Goal: Communication & Community: Participate in discussion

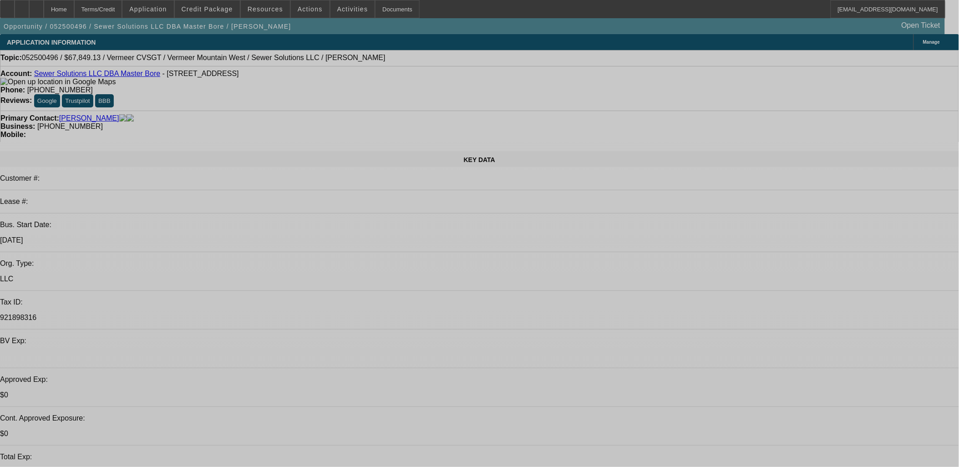
select select "0"
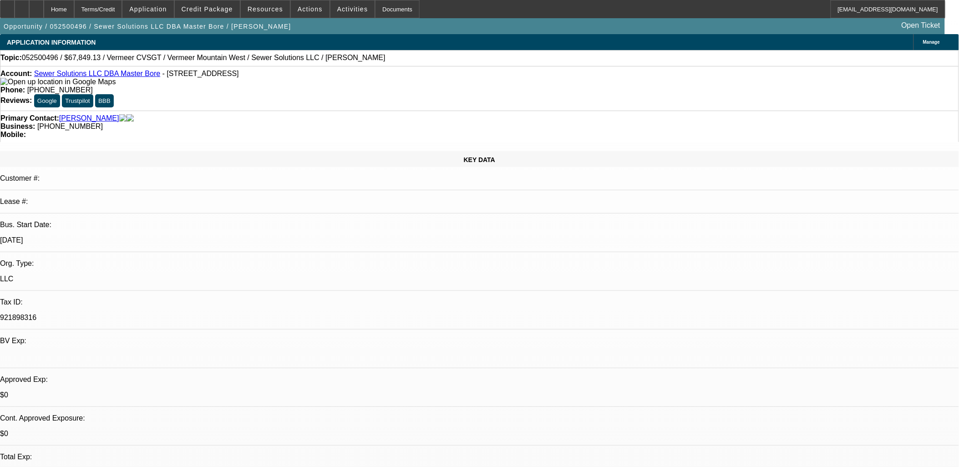
select select "2"
select select "0"
select select "0.15"
select select "2"
select select "0"
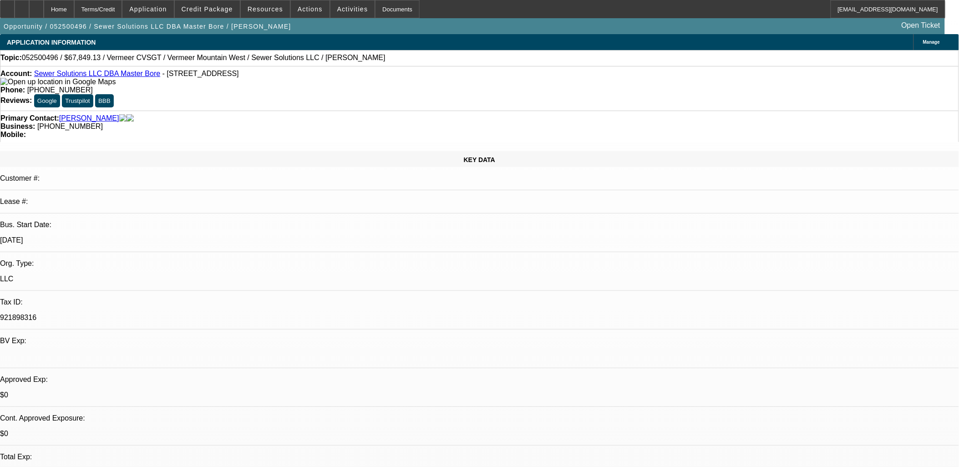
select select "0.15"
select select "2"
select select "0"
select select "0.1"
select select "0"
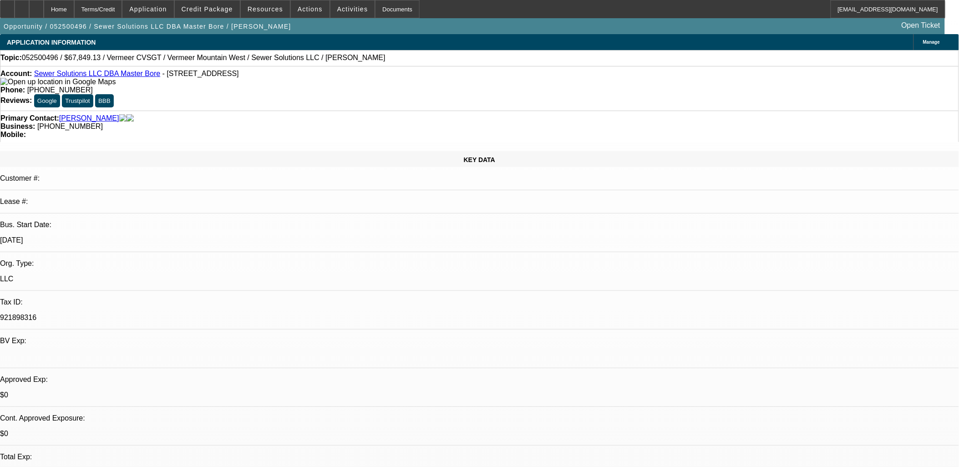
select select "0"
select select "1"
select select "2"
select select "6"
select select "1"
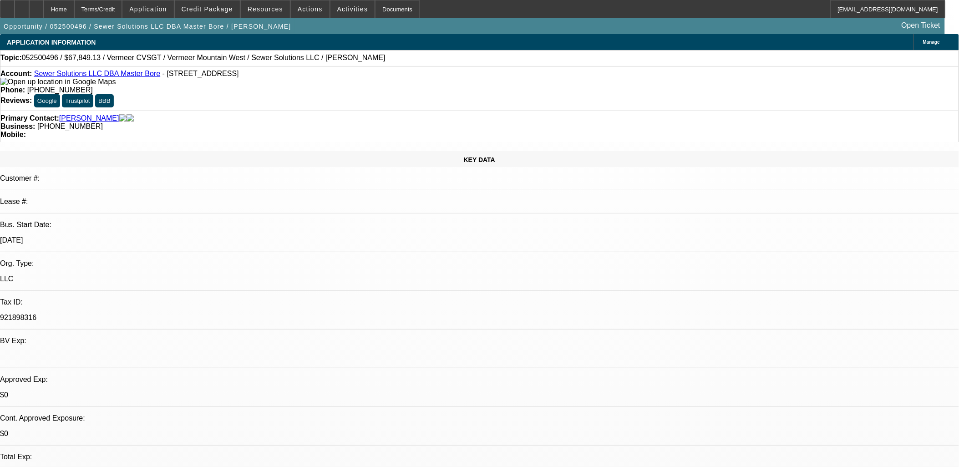
select select "2"
select select "6"
select select "1"
select select "2"
select select "6"
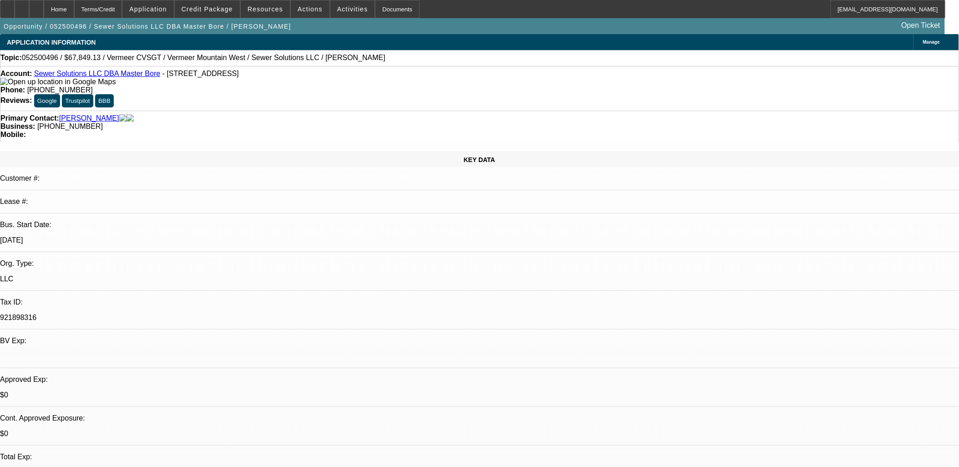
select select "1"
select select "3"
select select "6"
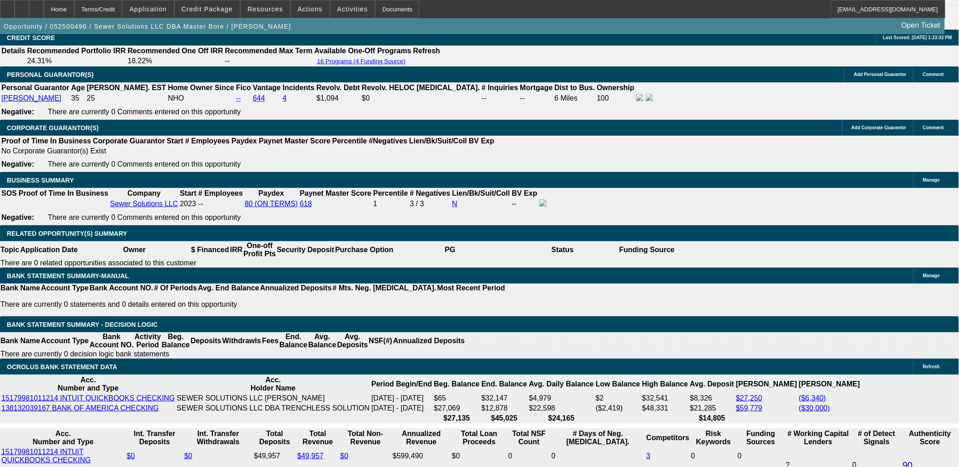
scroll to position [1416, 0]
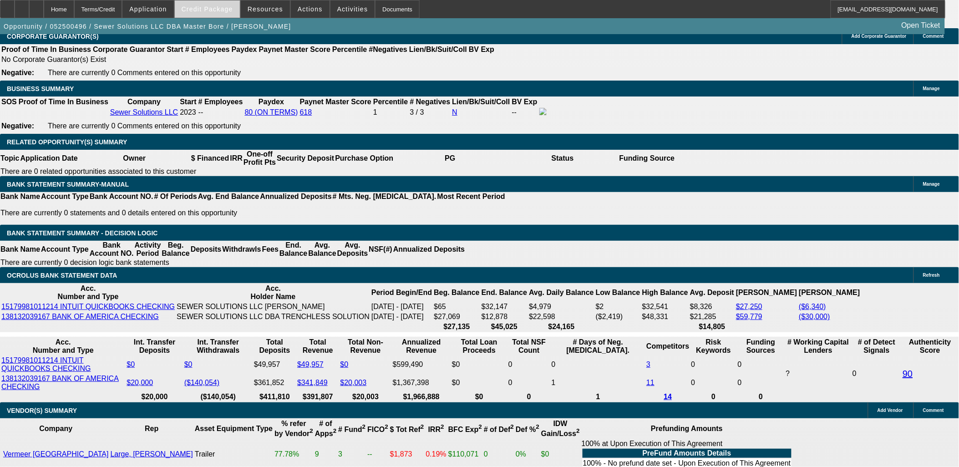
click at [209, 11] on span "Credit Package" at bounding box center [207, 8] width 51 height 7
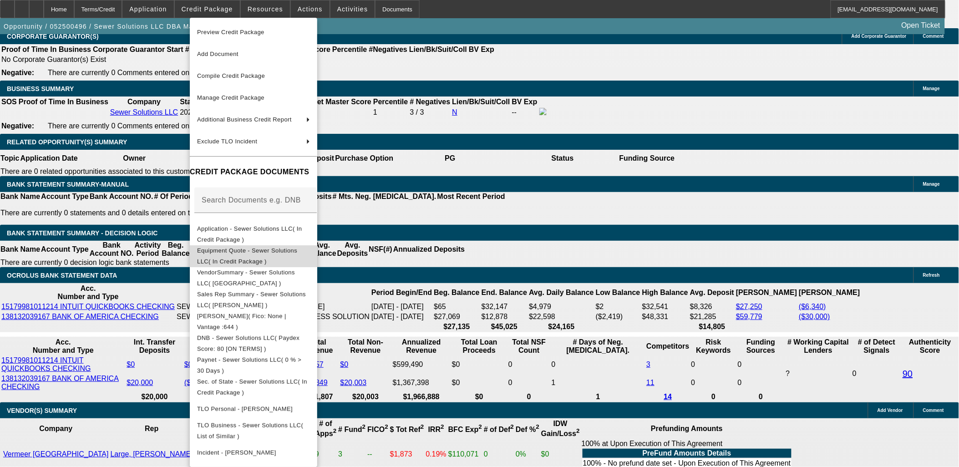
click at [250, 245] on button "Equipment Quote - Sewer Solutions LLC( In Credit Package )" at bounding box center [253, 256] width 127 height 22
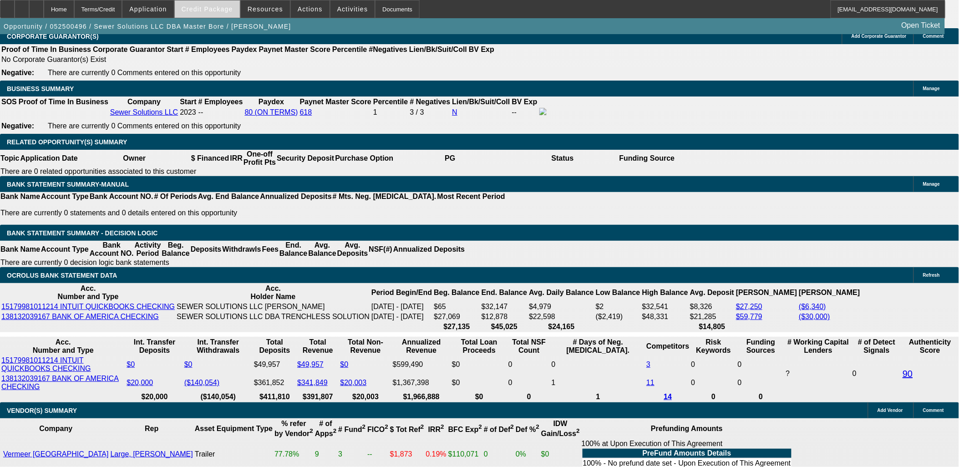
click at [216, 11] on span "Credit Package" at bounding box center [207, 8] width 51 height 7
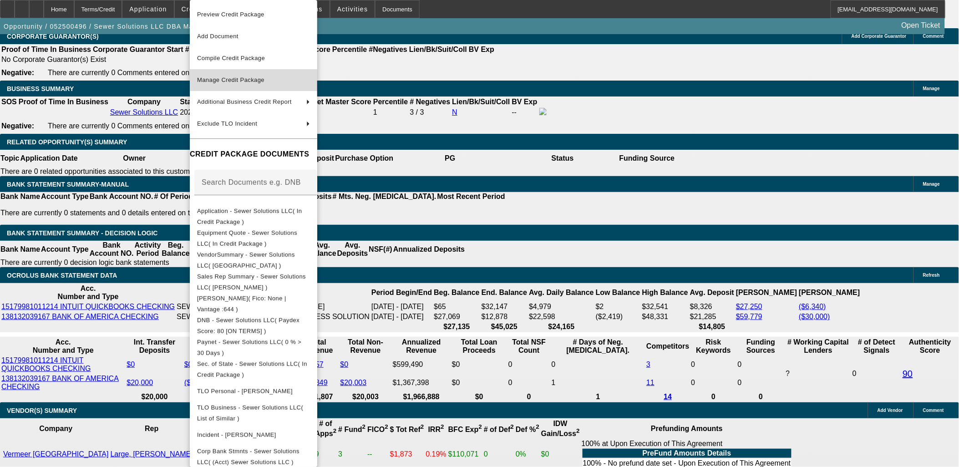
click at [220, 76] on span "Manage Credit Package" at bounding box center [230, 79] width 67 height 7
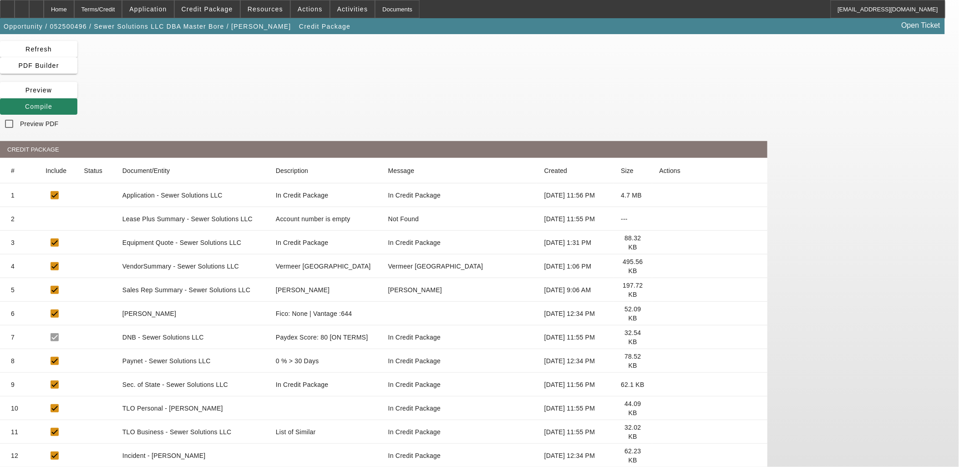
scroll to position [43, 0]
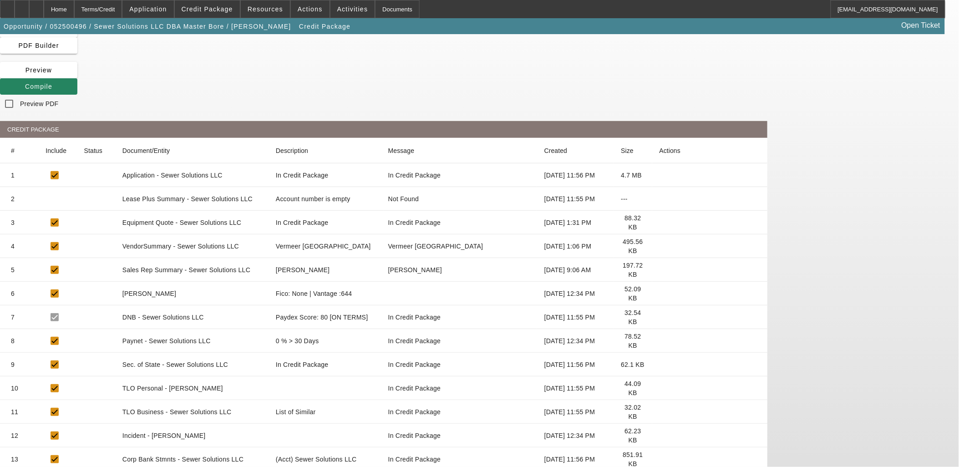
click at [659, 223] on icon at bounding box center [659, 223] width 0 height 0
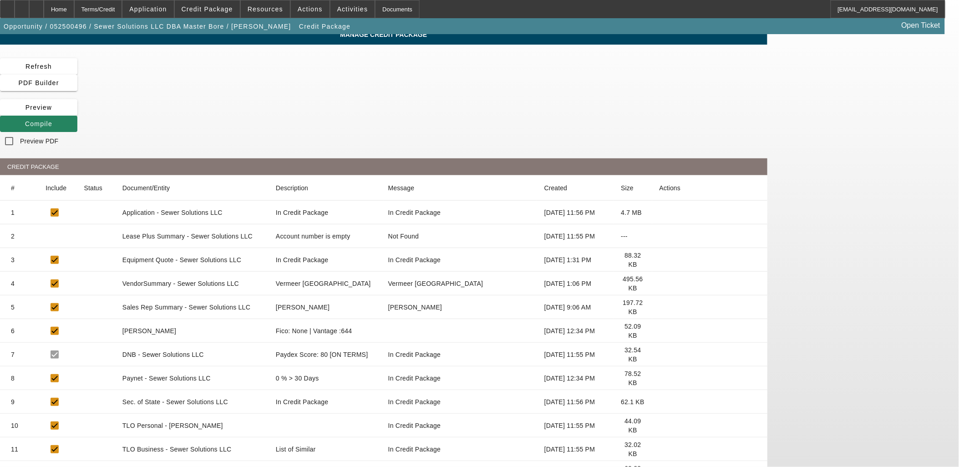
scroll to position [0, 0]
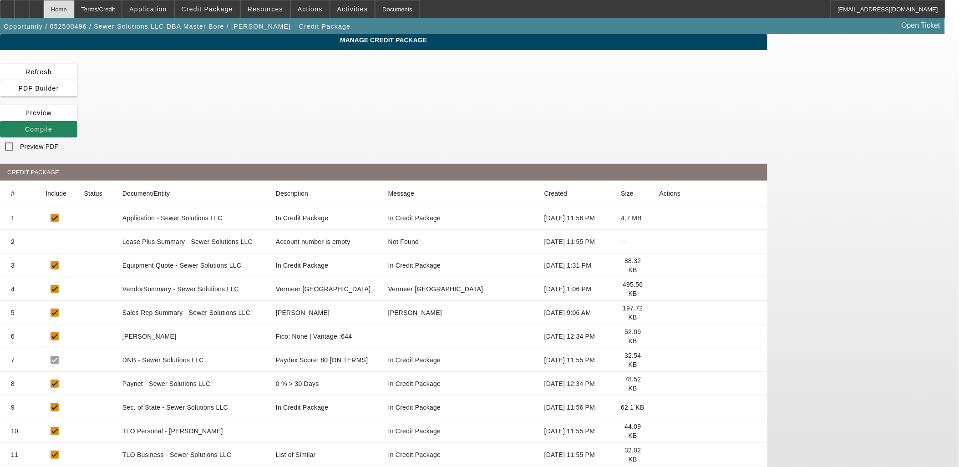
click at [74, 10] on div "Home" at bounding box center [59, 9] width 30 height 18
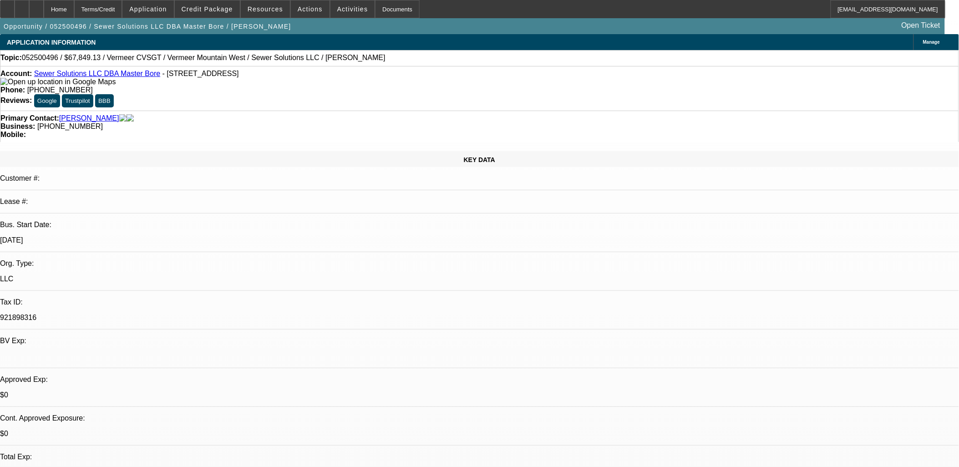
select select "0"
select select "2"
select select "0"
select select "6"
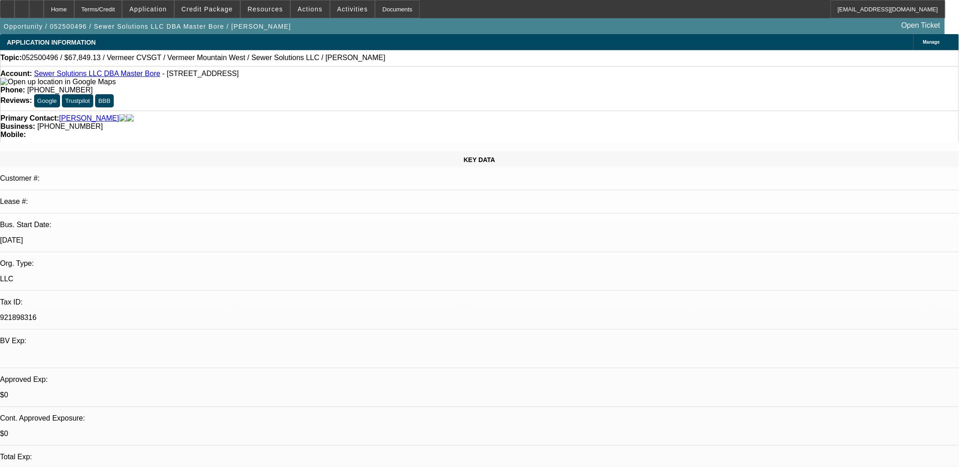
select select "0.15"
select select "2"
select select "0"
select select "6"
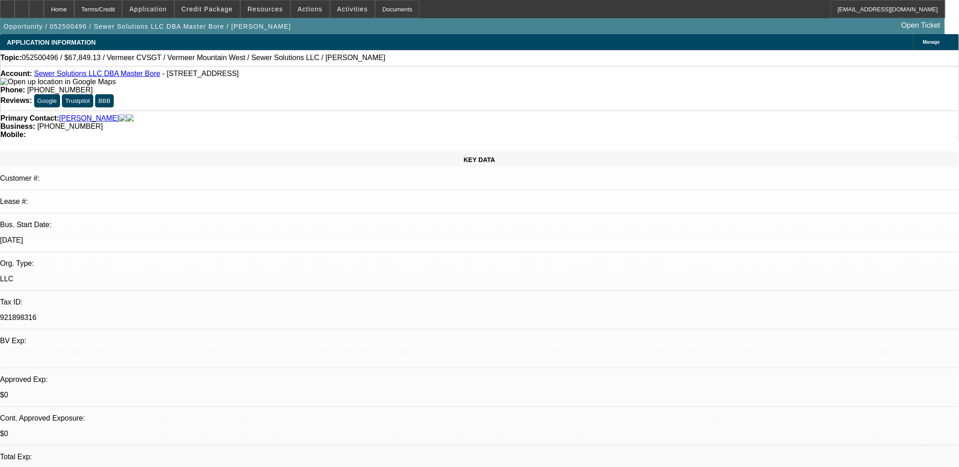
select select "0.15"
select select "2"
select select "0"
select select "6"
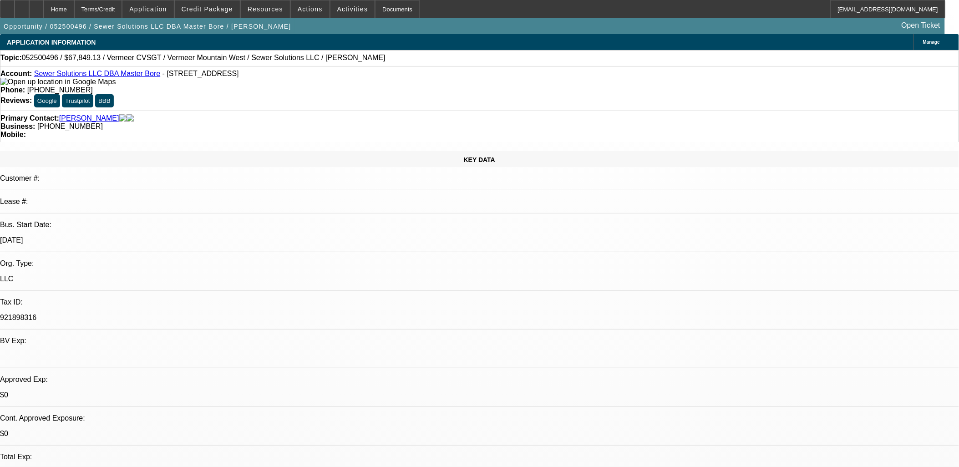
select select "0.1"
select select "0"
select select "3"
select select "0"
select select "6"
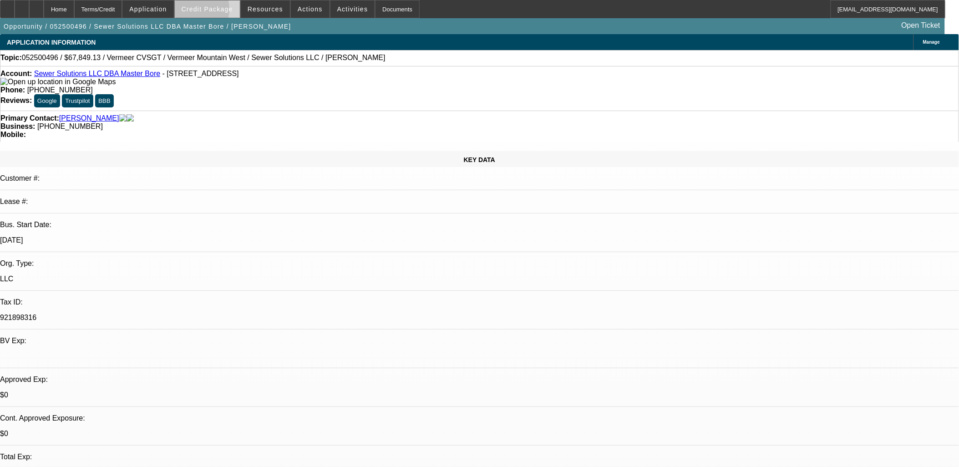
click at [203, 11] on span "Credit Package" at bounding box center [207, 8] width 51 height 7
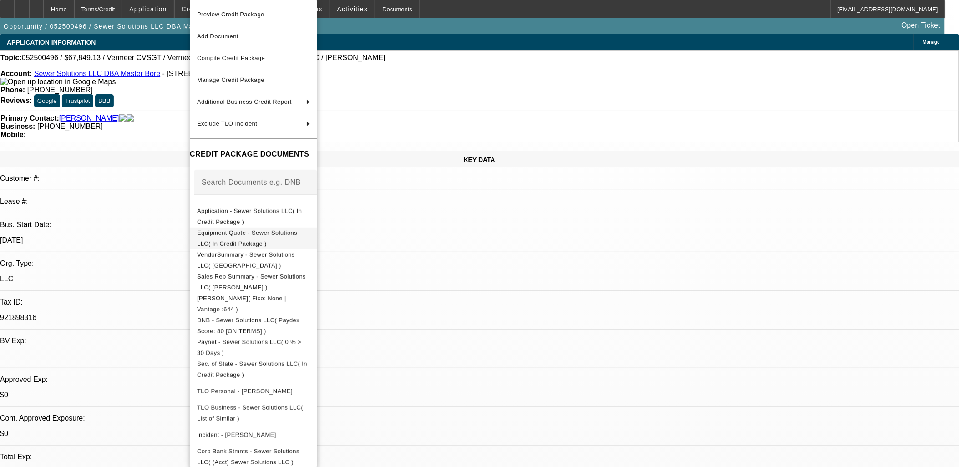
click at [238, 236] on span "Equipment Quote - Sewer Solutions LLC( In Credit Package )" at bounding box center [247, 238] width 100 height 18
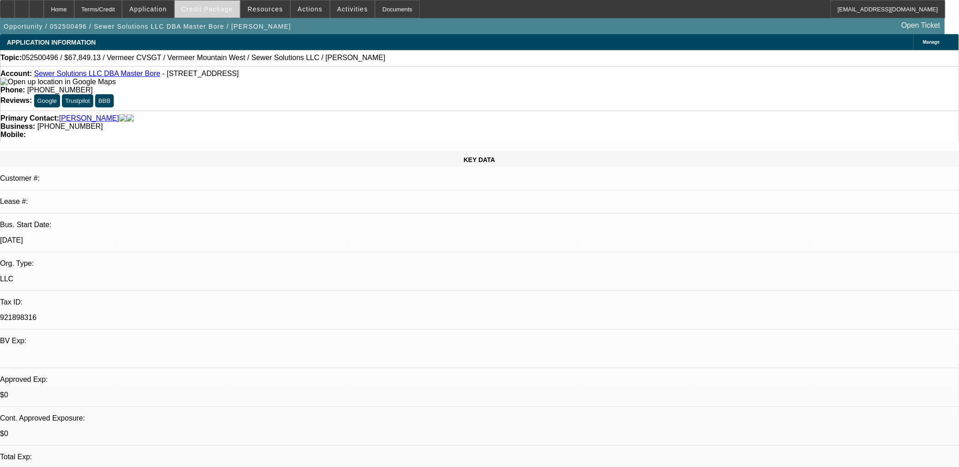
click at [226, 10] on span "Credit Package" at bounding box center [207, 8] width 51 height 7
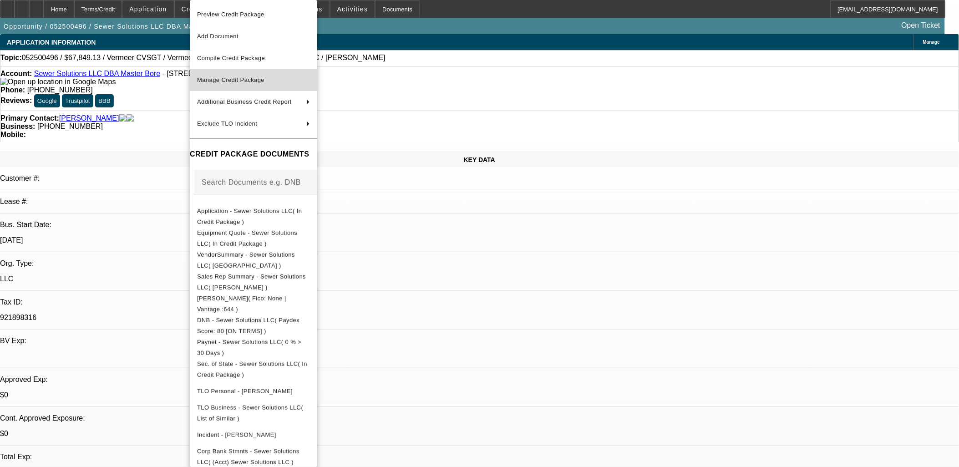
click at [223, 83] on span "Manage Credit Package" at bounding box center [253, 80] width 113 height 11
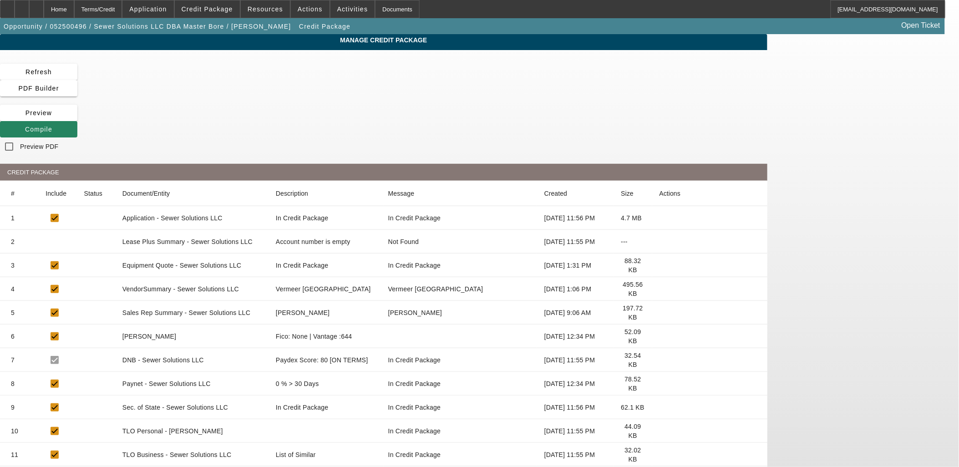
scroll to position [43, 0]
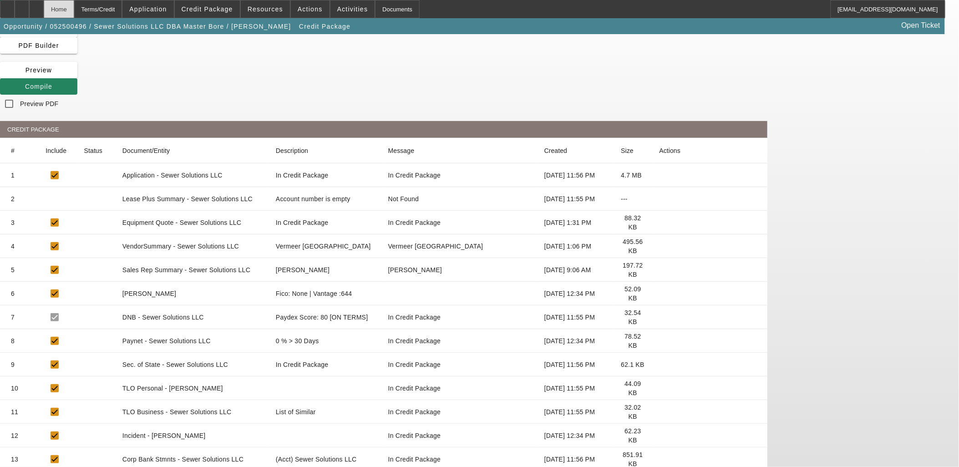
click at [74, 6] on div "Home" at bounding box center [59, 9] width 30 height 18
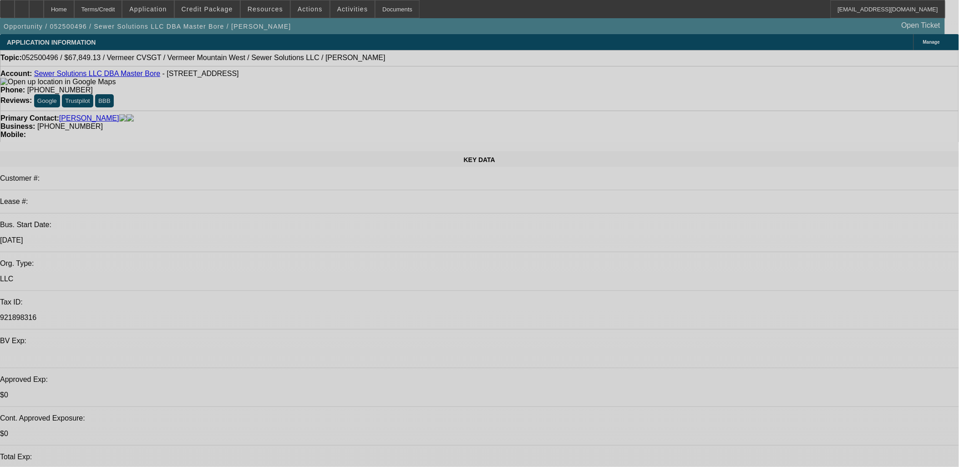
select select "0"
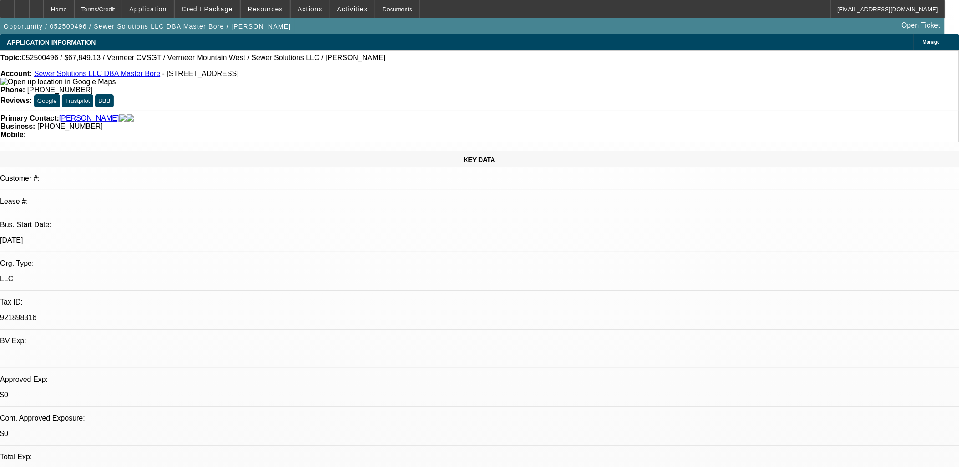
select select "2"
select select "0"
select select "6"
select select "0.15"
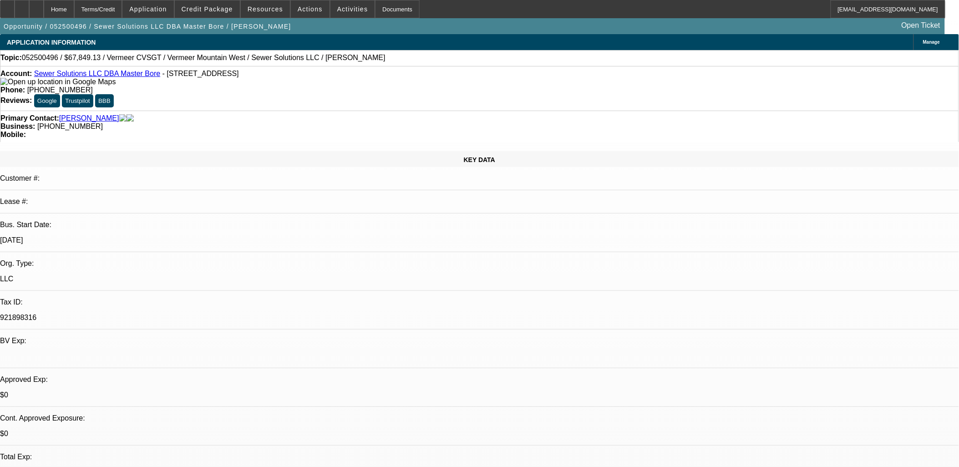
select select "2"
select select "0"
select select "6"
select select "0.15"
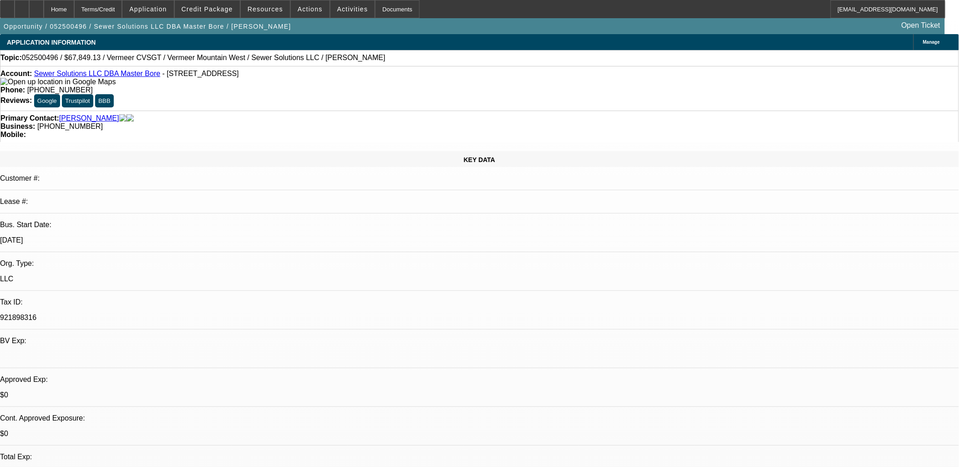
select select "2"
select select "0"
select select "6"
select select "0.1"
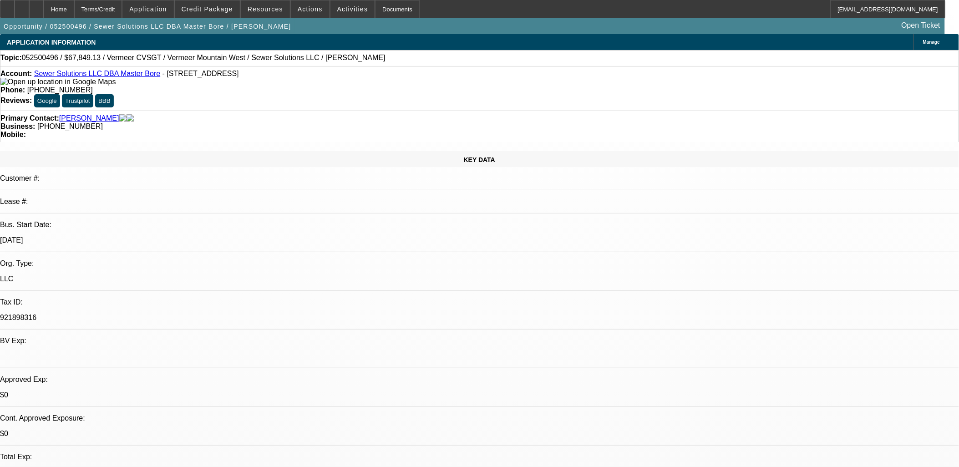
select select "0"
select select "3"
select select "0"
select select "6"
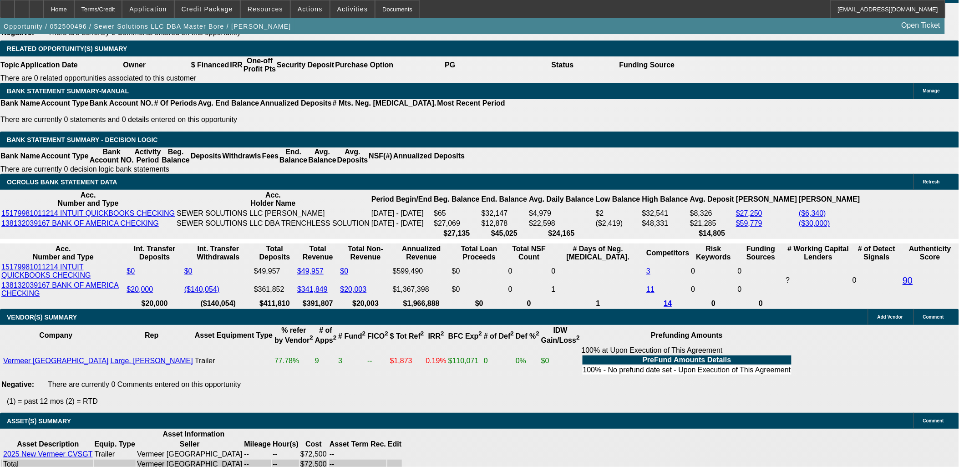
scroll to position [1517, 0]
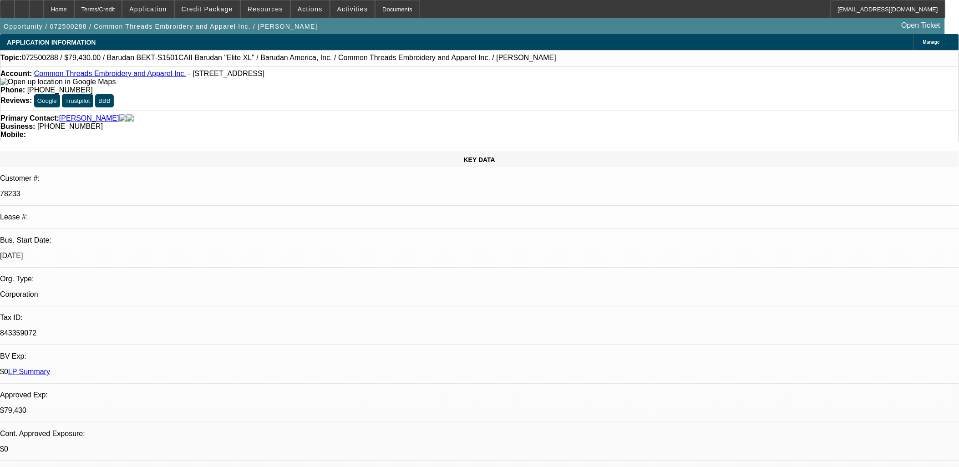
select select "0"
select select "2"
select select "0"
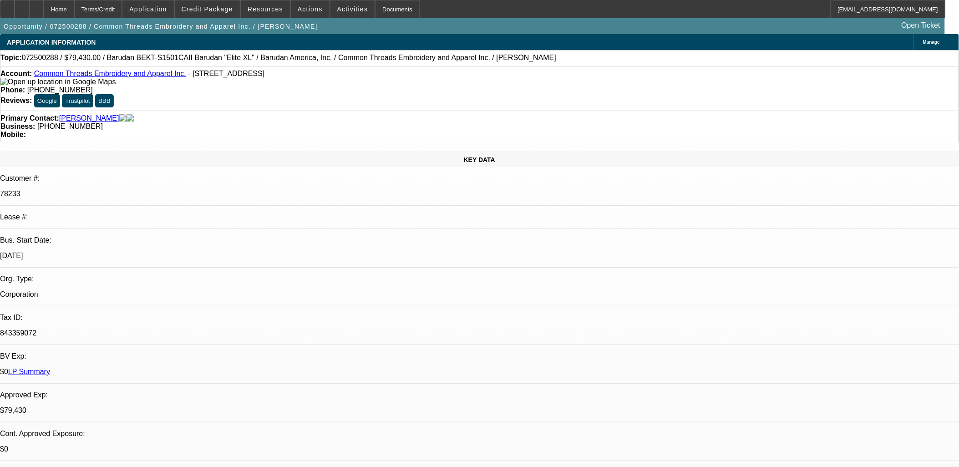
select select "0"
select select "1"
select select "2"
select select "6"
select select "1"
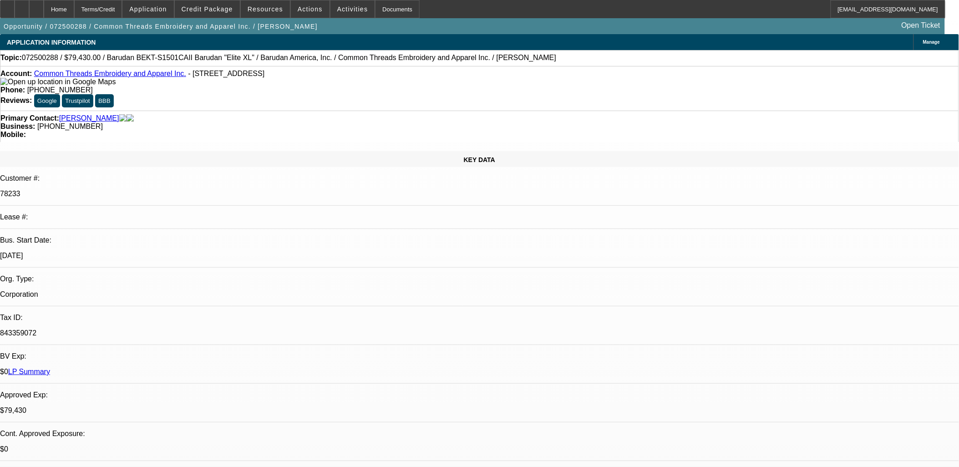
select select "1"
select select "6"
click at [107, 77] on link "Common Threads Embroidery and Apparel Inc." at bounding box center [110, 74] width 152 height 8
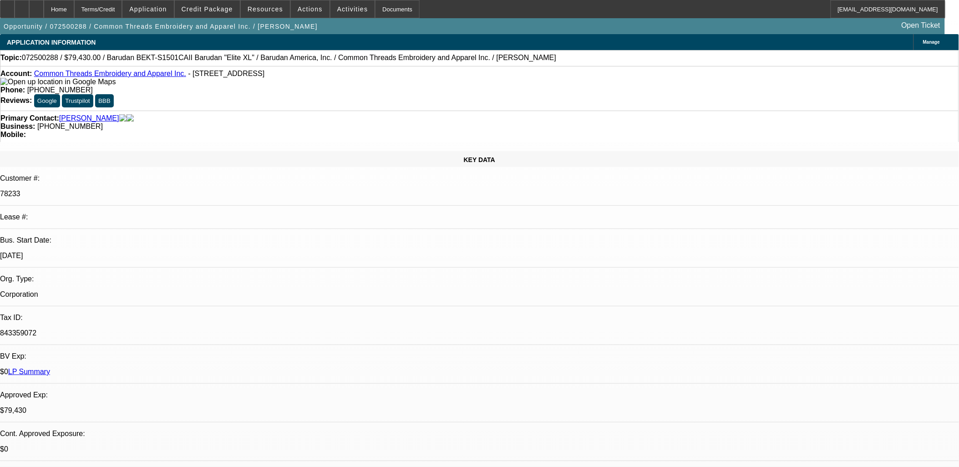
radio input "true"
type textarea "LVM SE"
radio input "true"
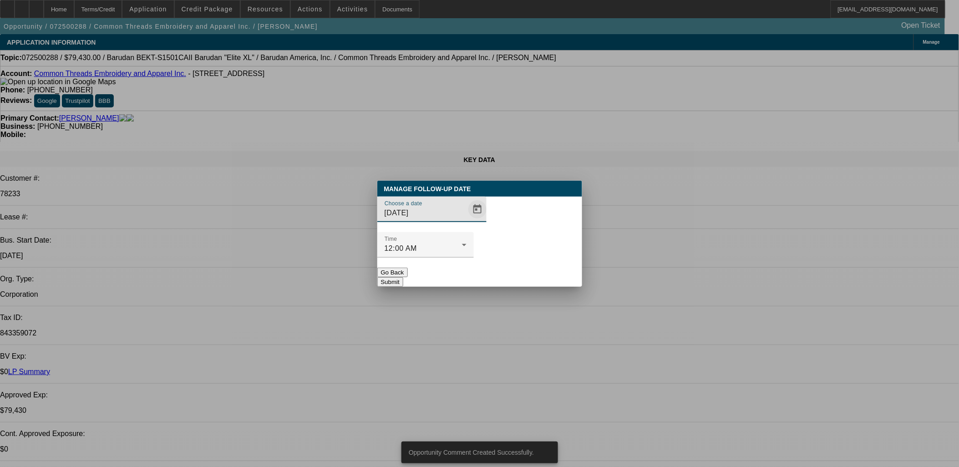
click at [467, 220] on span "Open calendar" at bounding box center [478, 209] width 22 height 22
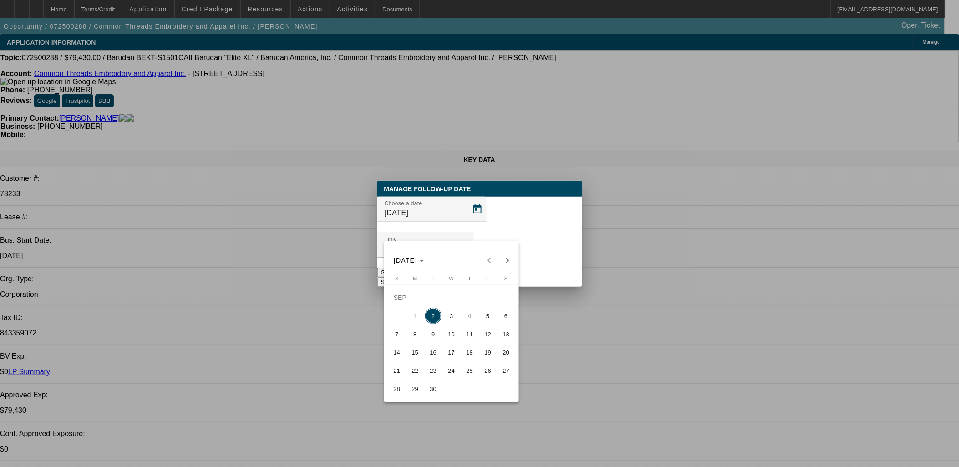
click at [483, 316] on span "5" at bounding box center [488, 316] width 16 height 16
type input "[DATE]"
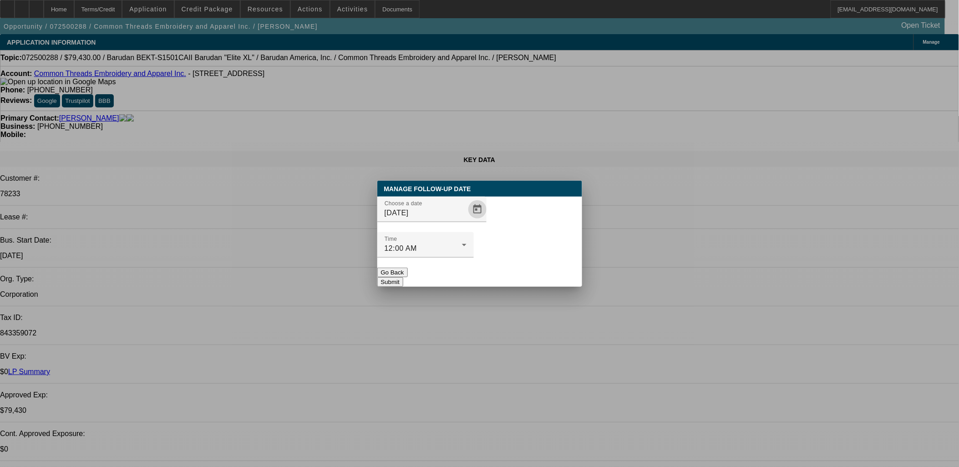
click at [403, 277] on button "Submit" at bounding box center [390, 282] width 26 height 10
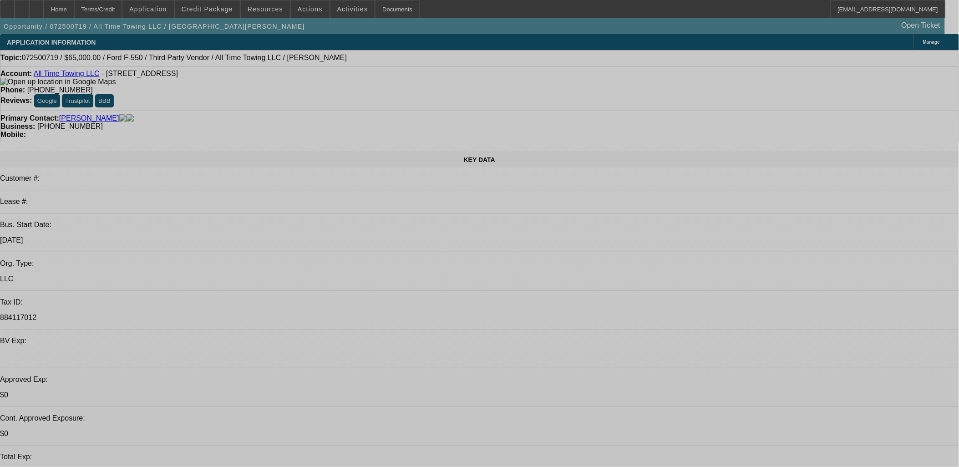
select select "0"
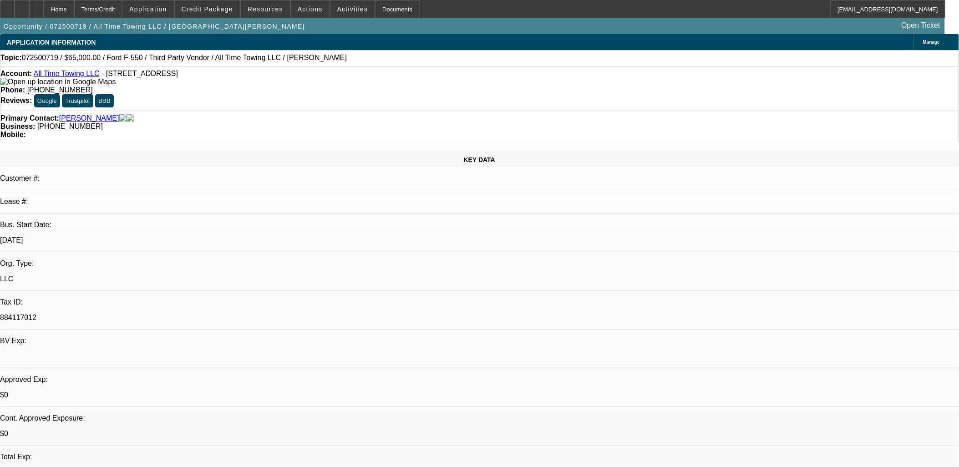
select select "0"
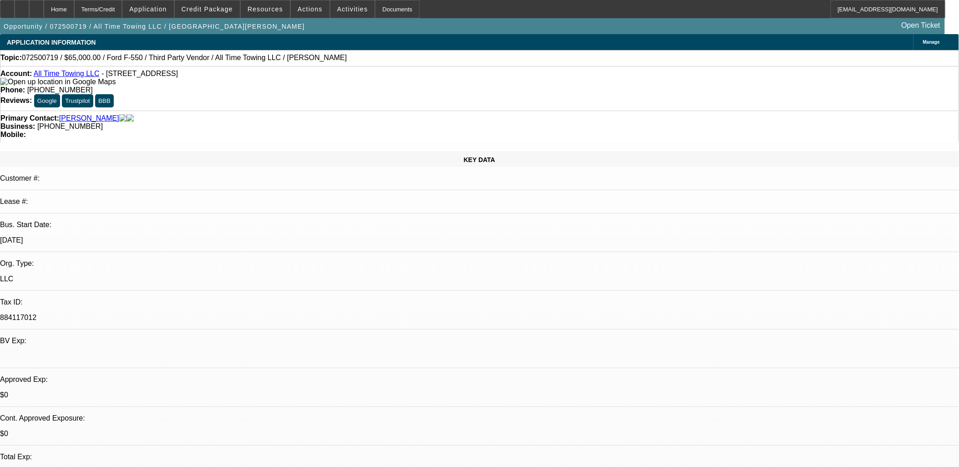
select select "0"
select select "1"
select select "3"
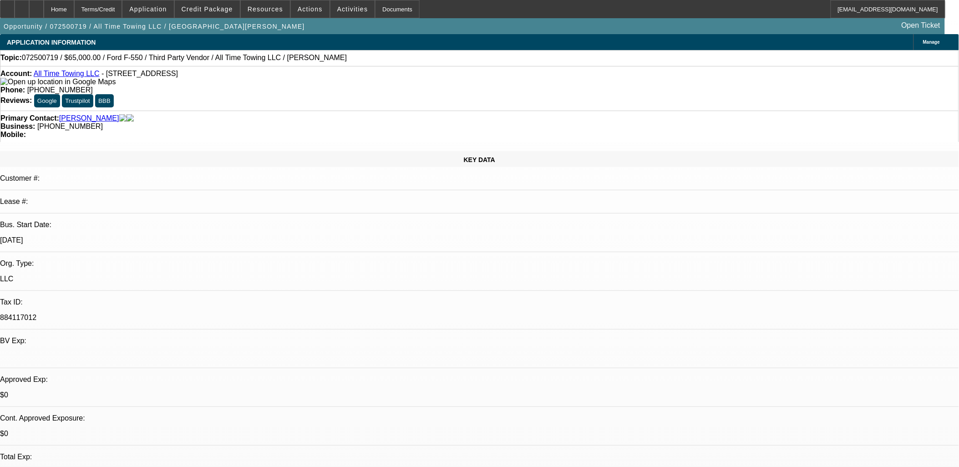
select select "6"
select select "1"
select select "3"
select select "6"
select select "1"
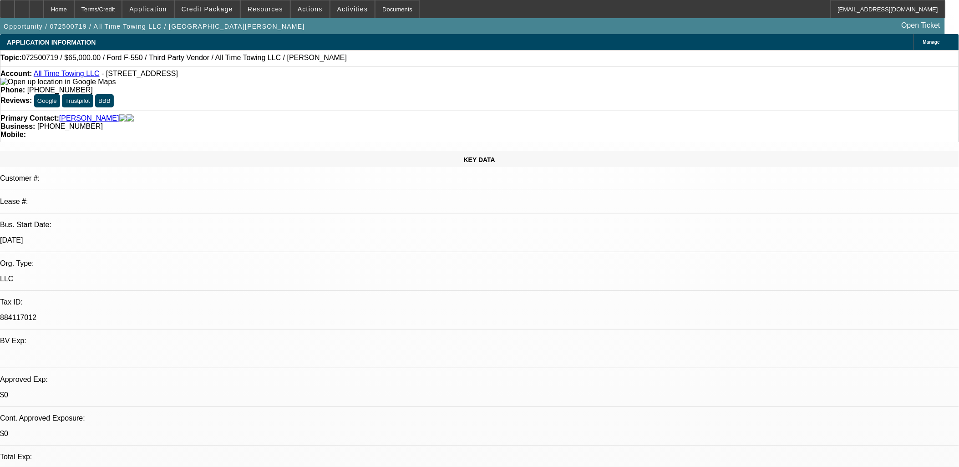
select select "3"
select select "6"
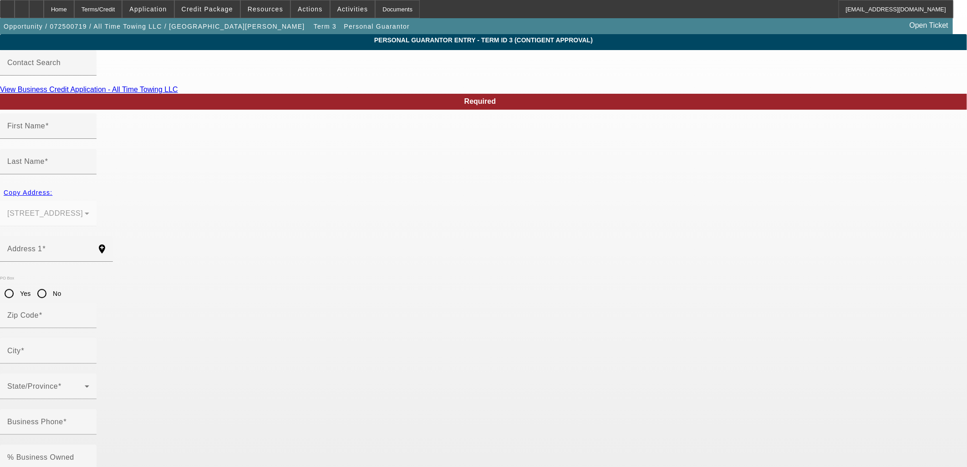
type input "Joseph"
type input "Dickson"
type input "39 52nd St SE"
radio input "true"
type input "49548"
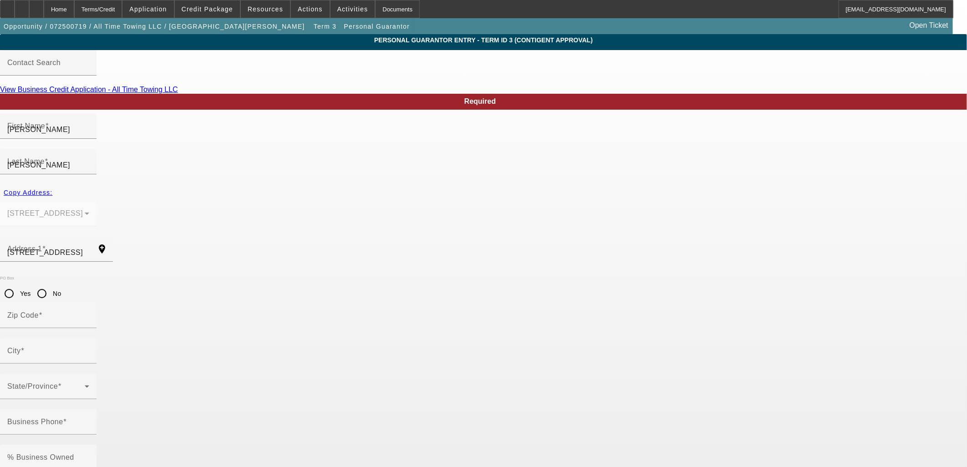
type input "Grand Rapids"
type input "(616) 889-9783"
type input "366-84-3184"
type input "alltimetowing23@gmail.com"
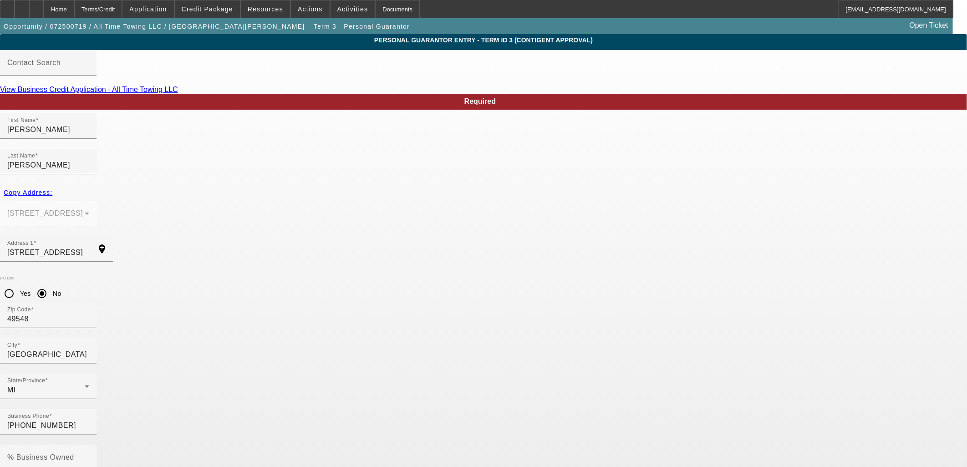
click at [74, 10] on div "Home" at bounding box center [59, 9] width 30 height 18
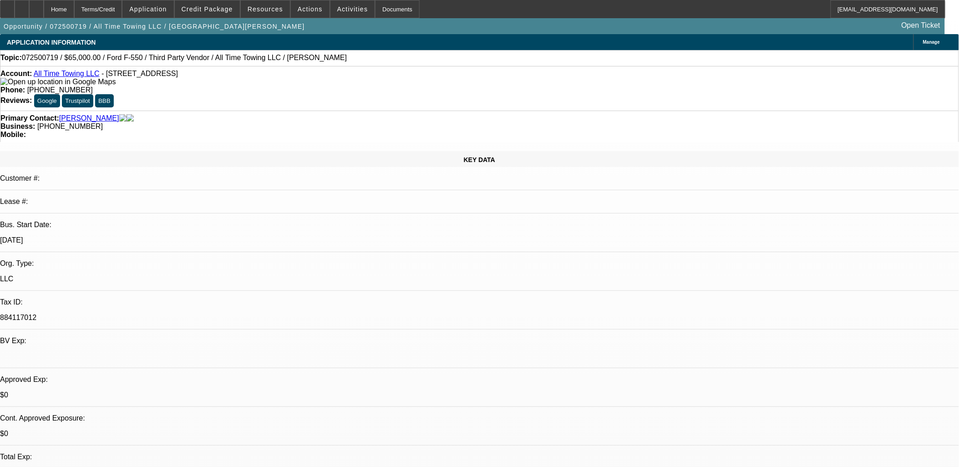
select select "0"
select select "3"
select select "0"
select select "6"
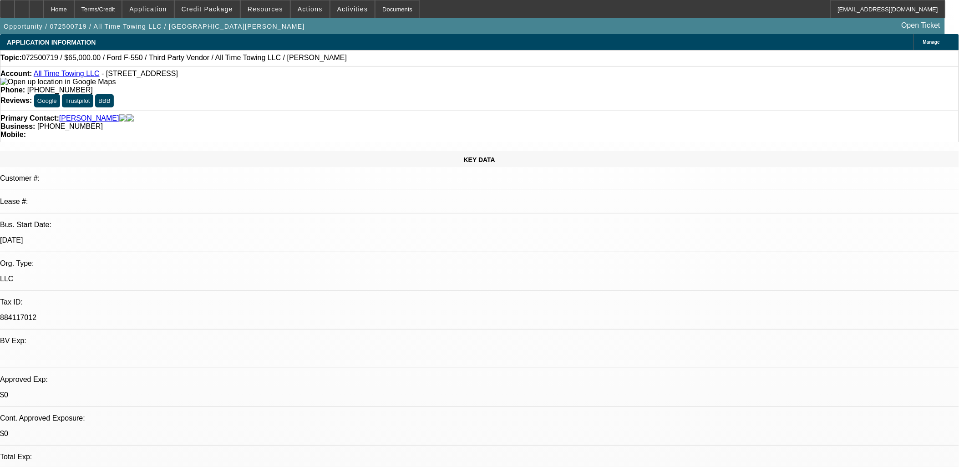
select select "0"
select select "3"
select select "0"
select select "6"
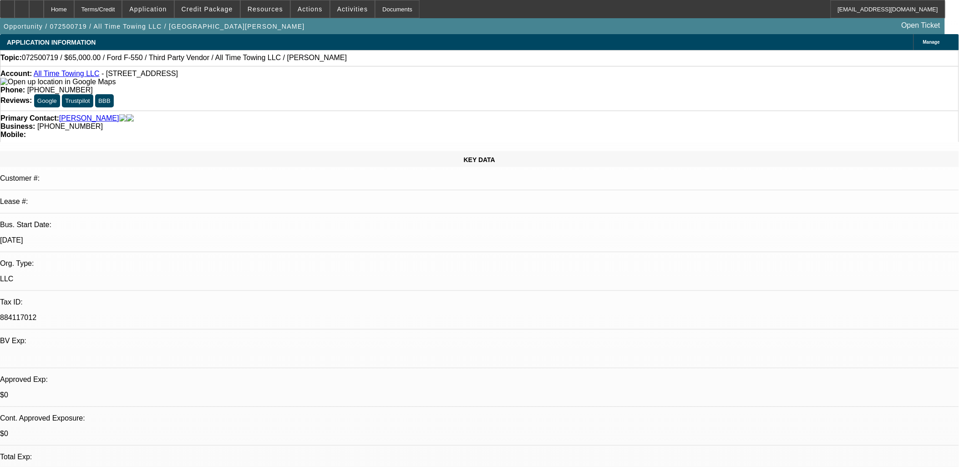
select select "0"
select select "3"
select select "0"
select select "6"
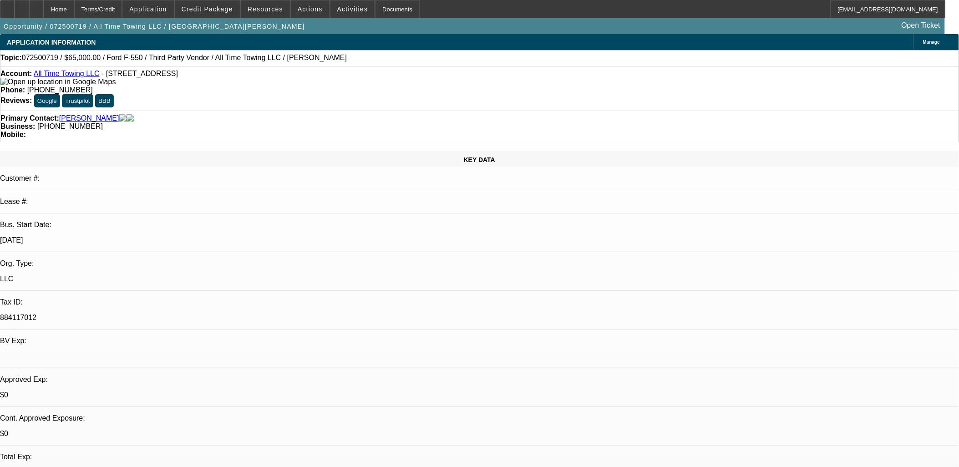
radio input "true"
type textarea "LVM TXT SE"
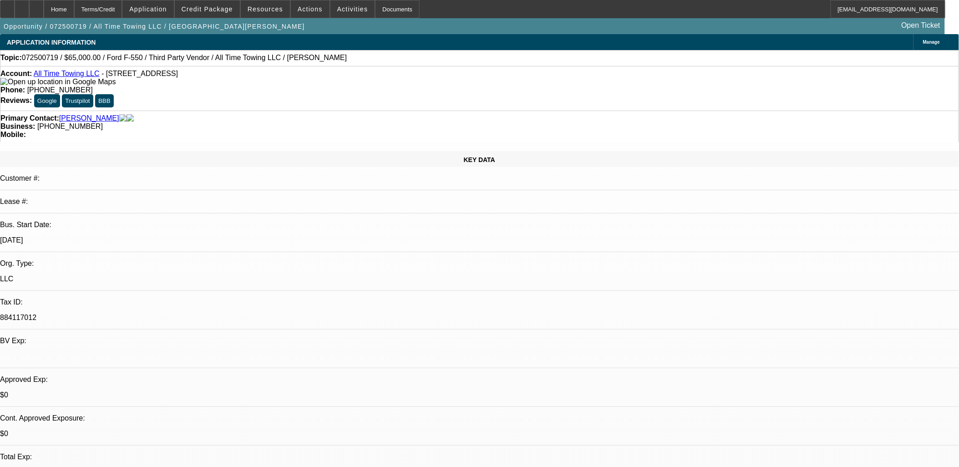
radio input "true"
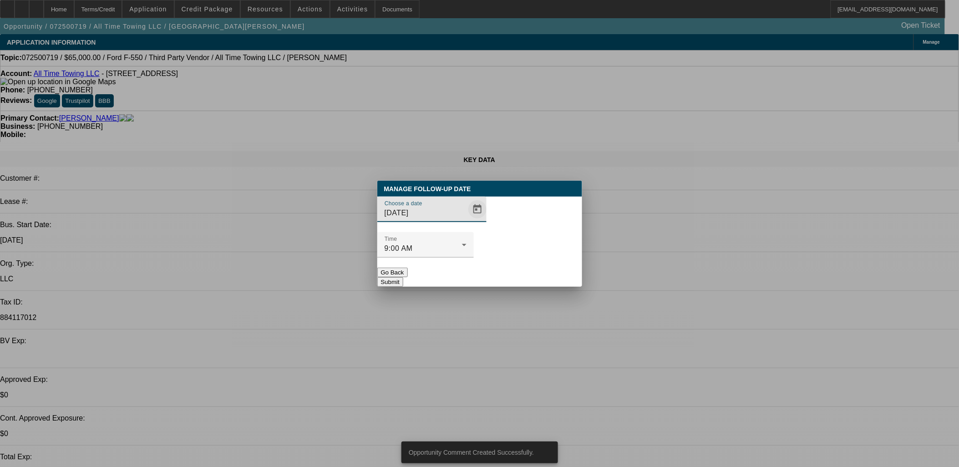
click at [467, 220] on span "Open calendar" at bounding box center [478, 209] width 22 height 22
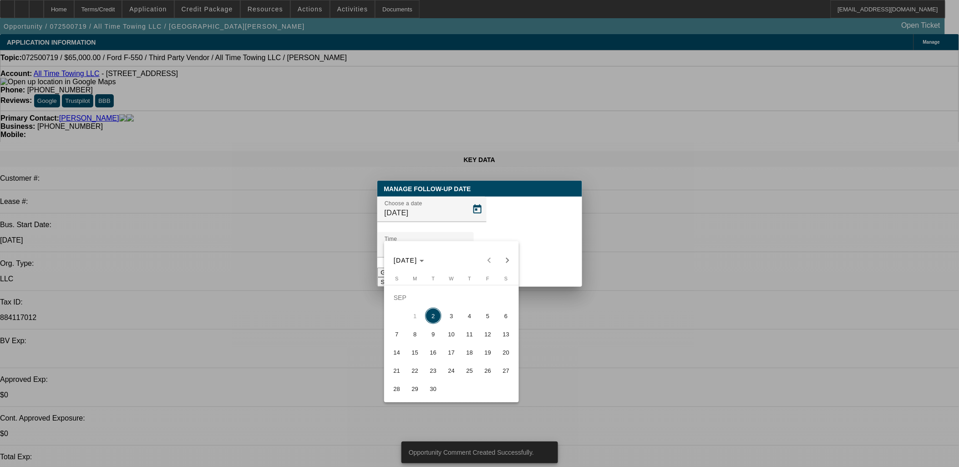
click at [487, 317] on span "5" at bounding box center [488, 316] width 16 height 16
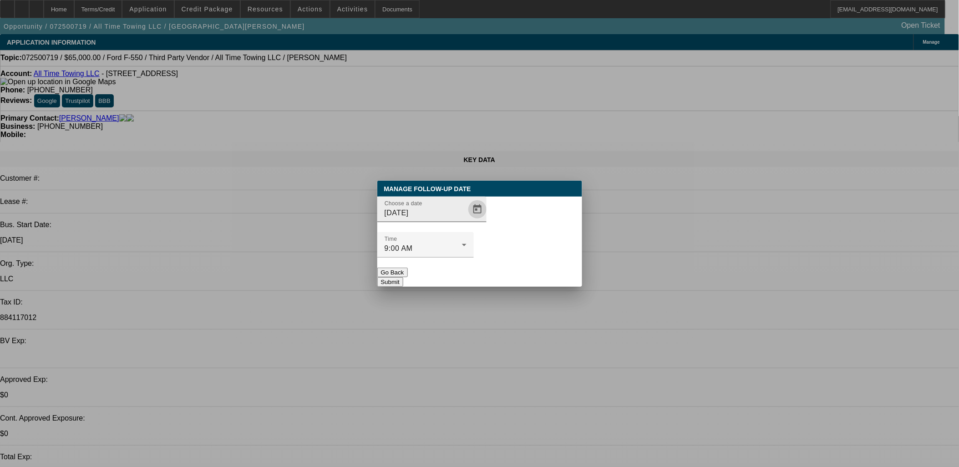
click at [467, 220] on span "Open calendar" at bounding box center [478, 209] width 22 height 22
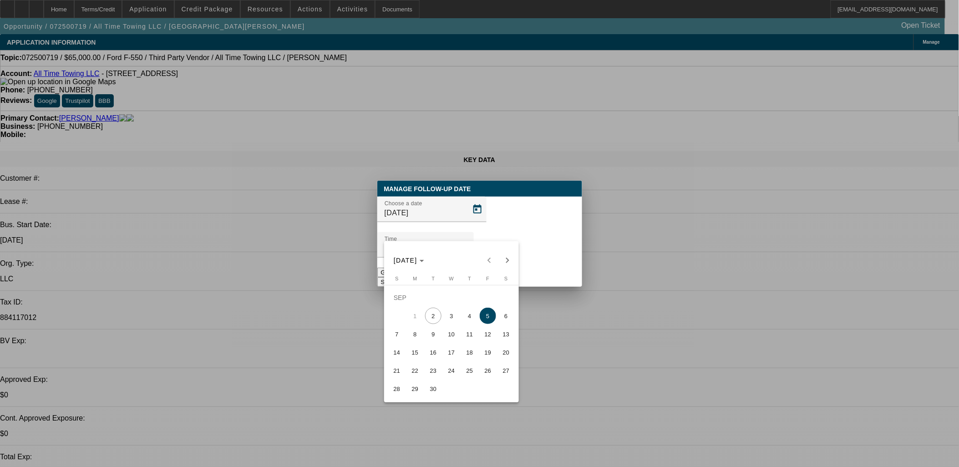
click at [489, 334] on span "12" at bounding box center [488, 334] width 16 height 16
type input "9/12/2025"
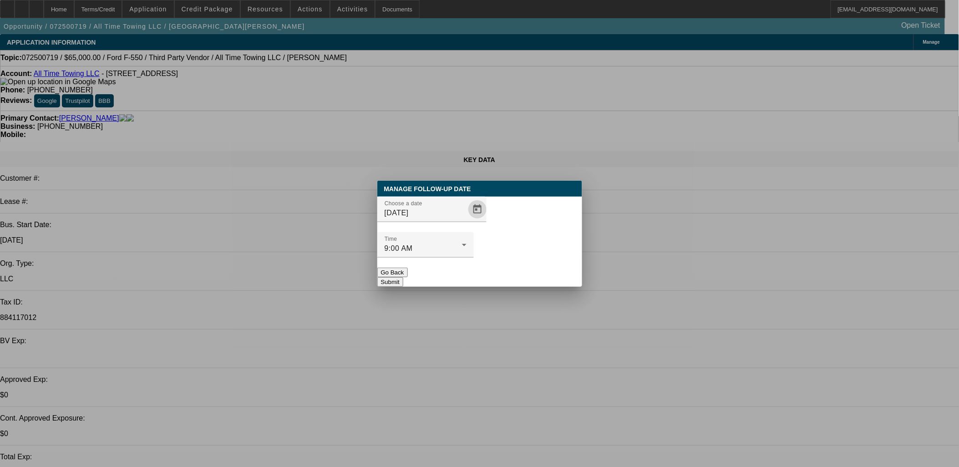
click at [403, 277] on button "Submit" at bounding box center [390, 282] width 26 height 10
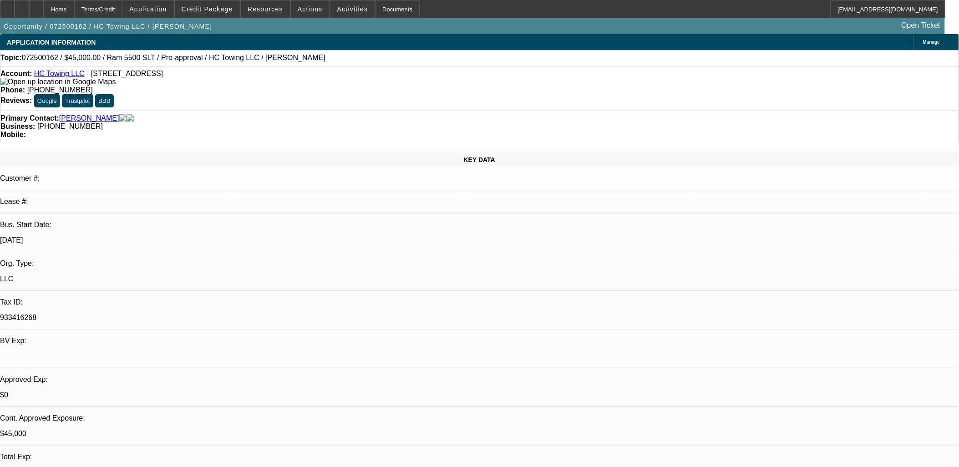
select select "0"
select select "2"
select select "0"
select select "2"
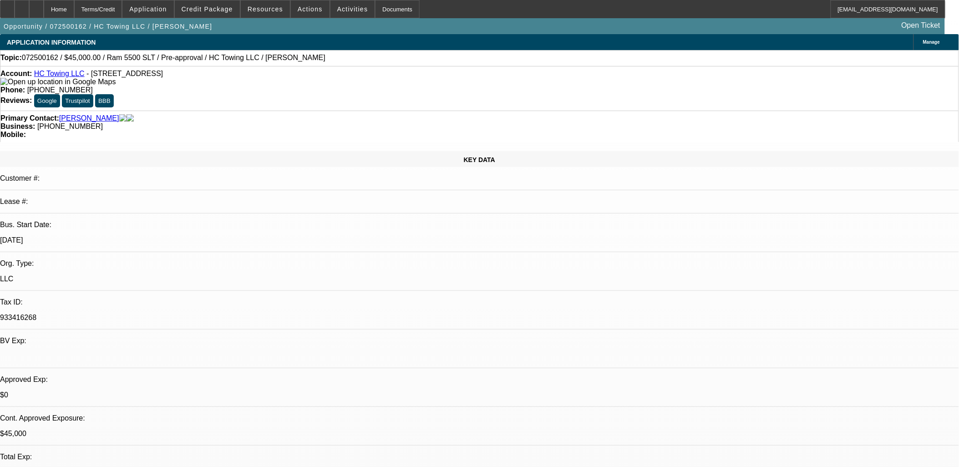
select select "0"
select select "0.15"
select select "2"
select select "0"
select select "0.1"
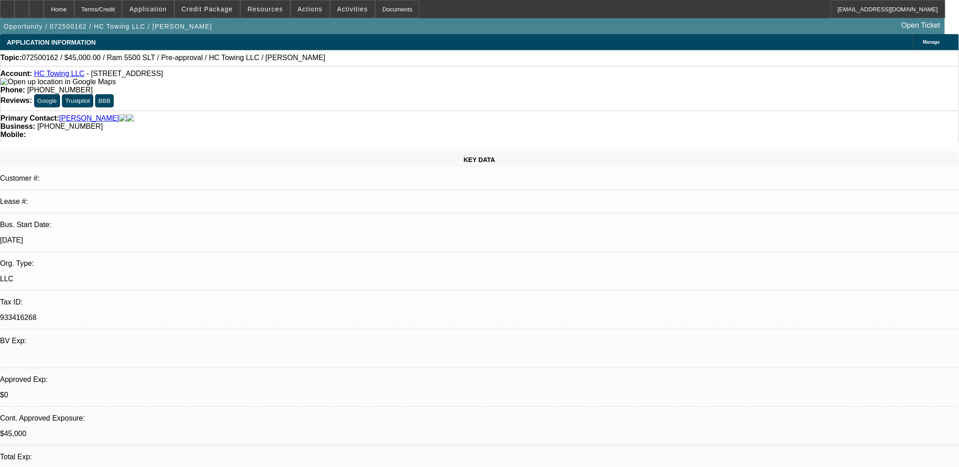
select select "0"
select select "1"
select select "2"
select select "6"
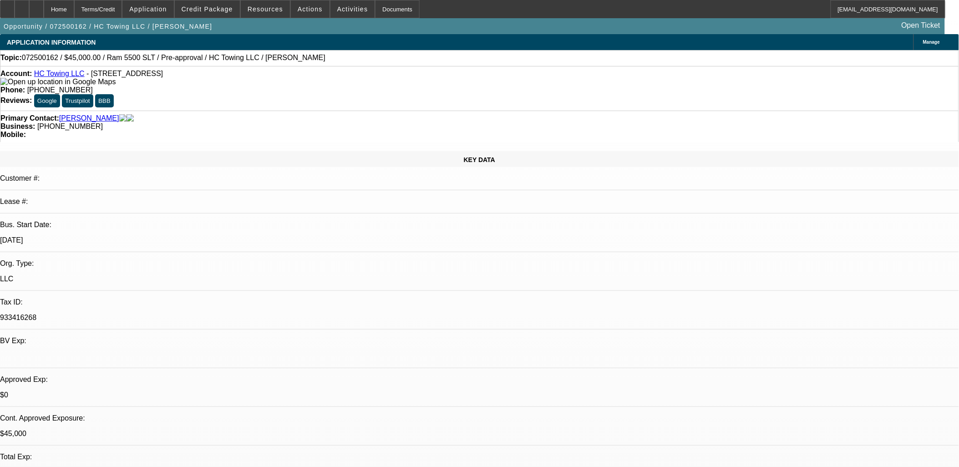
select select "1"
select select "2"
select select "6"
select select "1"
select select "2"
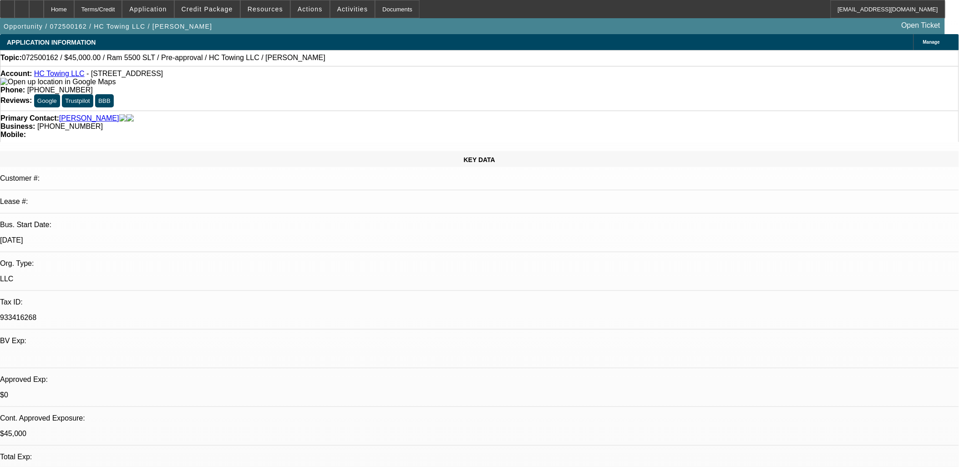
select select "6"
select select "1"
select select "6"
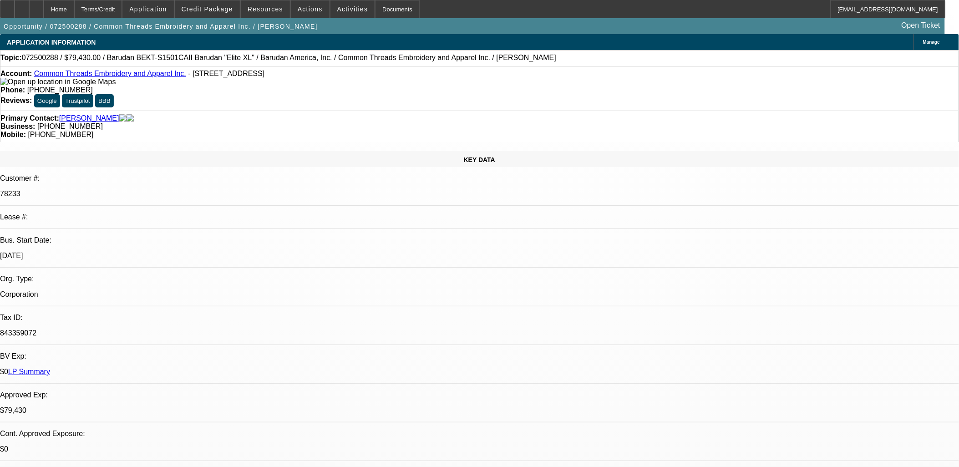
select select "0"
select select "2"
select select "0"
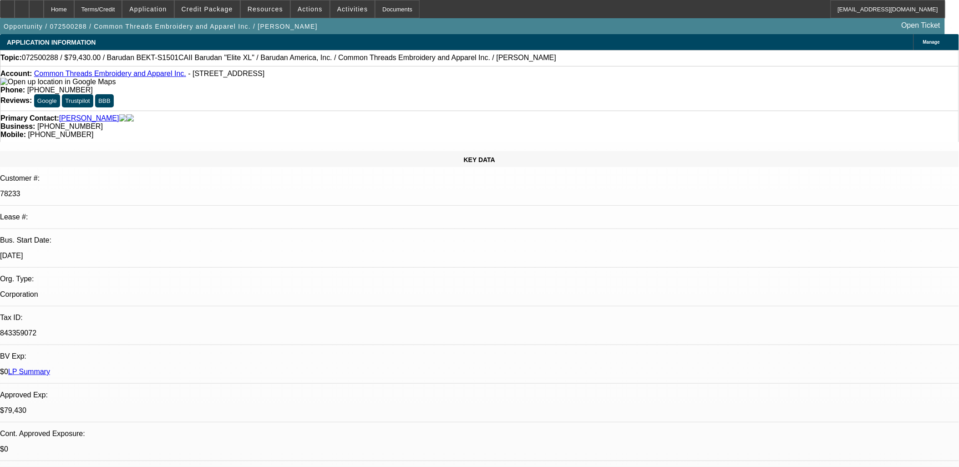
select select "0"
select select "1"
select select "2"
select select "6"
select select "1"
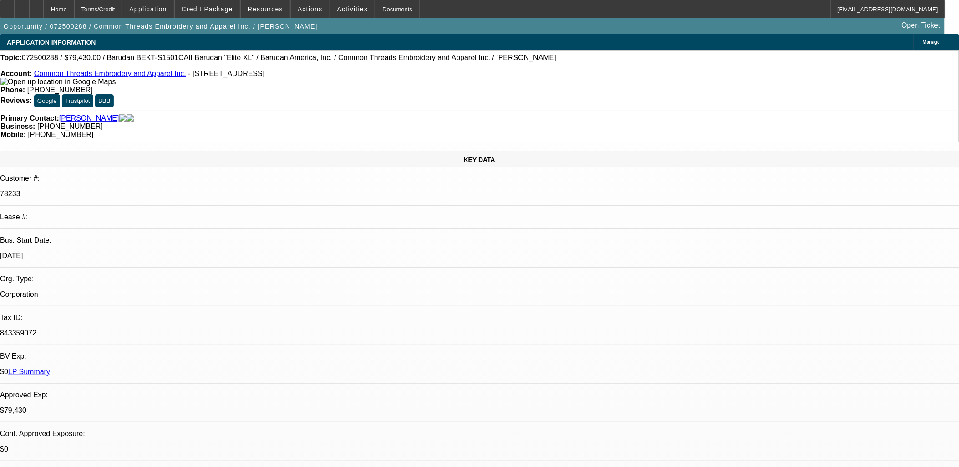
select select "1"
select select "6"
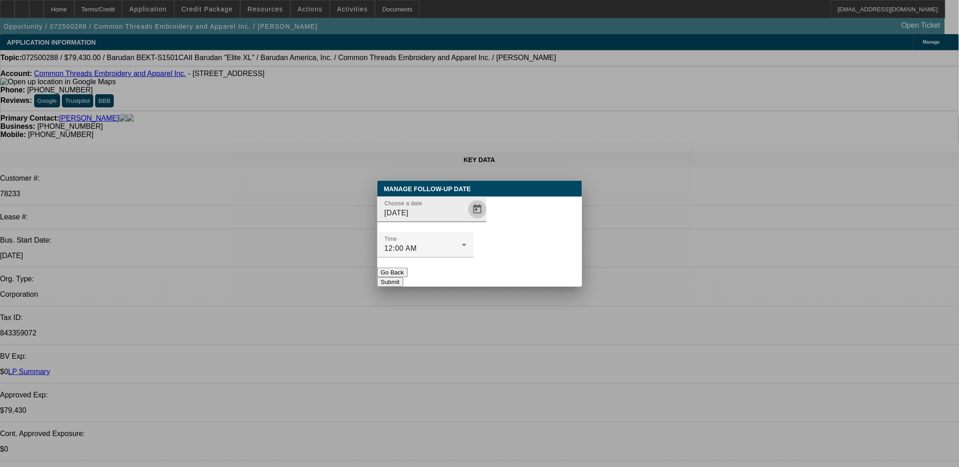
click at [467, 220] on span "Open calendar" at bounding box center [478, 209] width 22 height 22
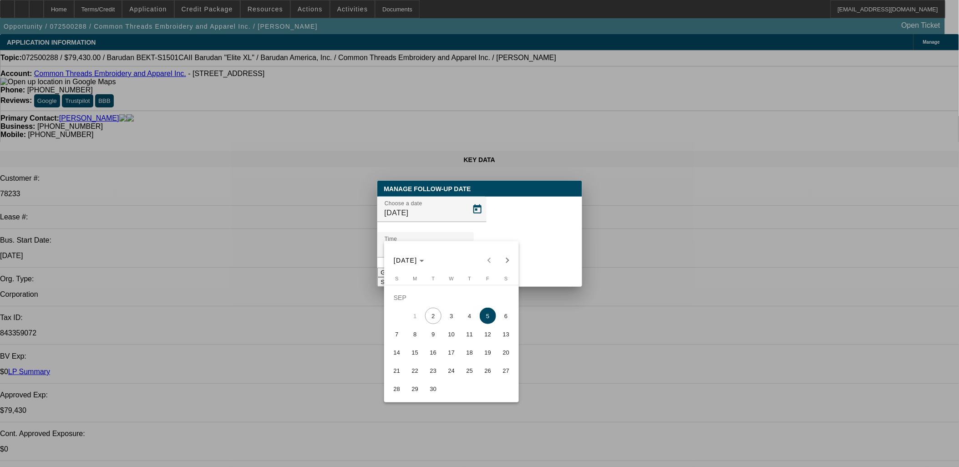
click at [488, 335] on span "12" at bounding box center [488, 334] width 16 height 16
type input "[DATE]"
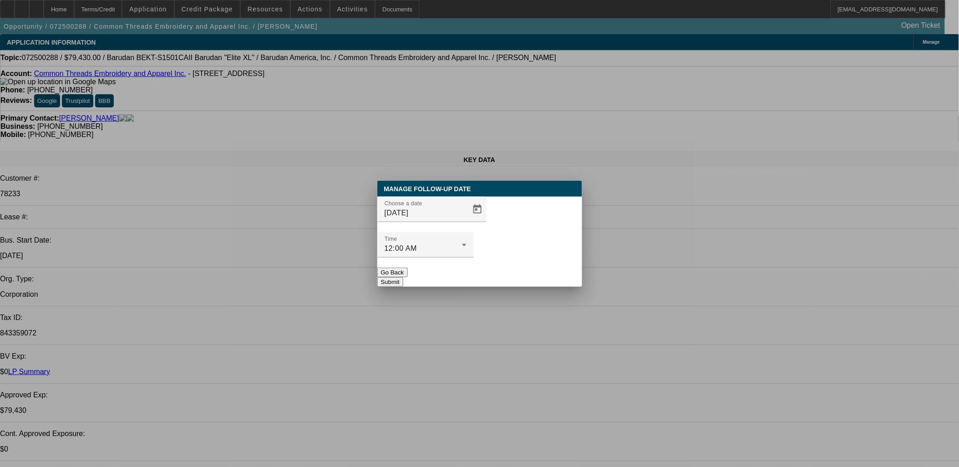
click at [403, 277] on button "Submit" at bounding box center [390, 282] width 26 height 10
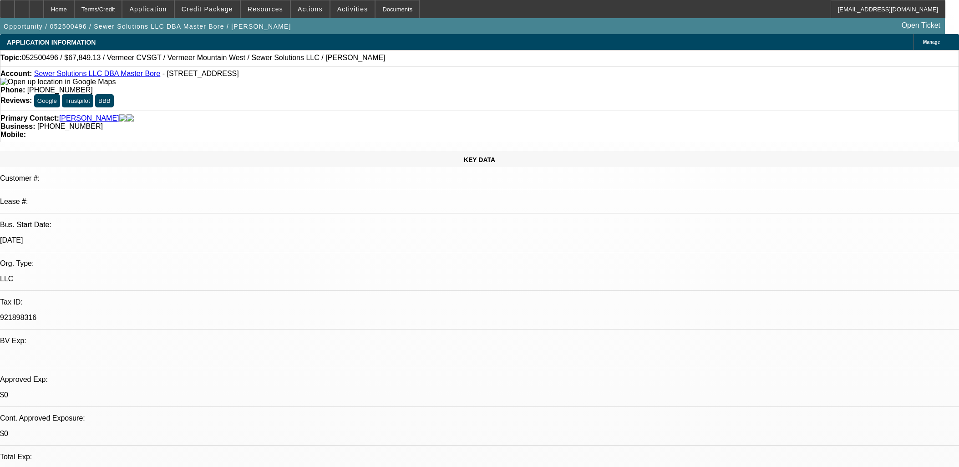
select select "0"
select select "2"
select select "0"
select select "6"
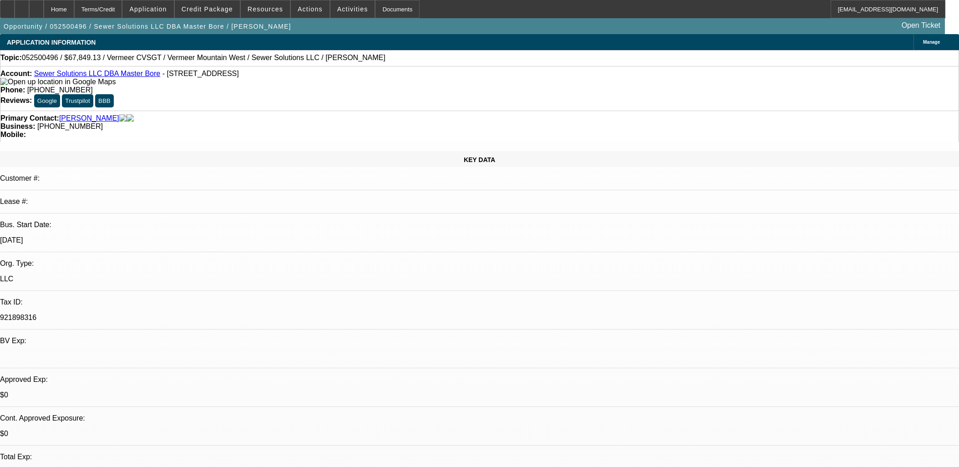
select select "0.15"
select select "2"
select select "0"
select select "6"
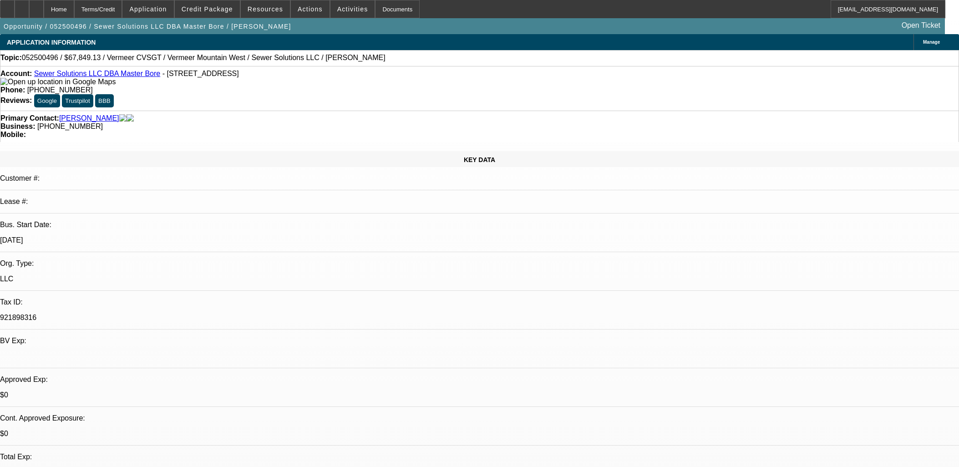
select select "0.15"
select select "2"
select select "0"
select select "6"
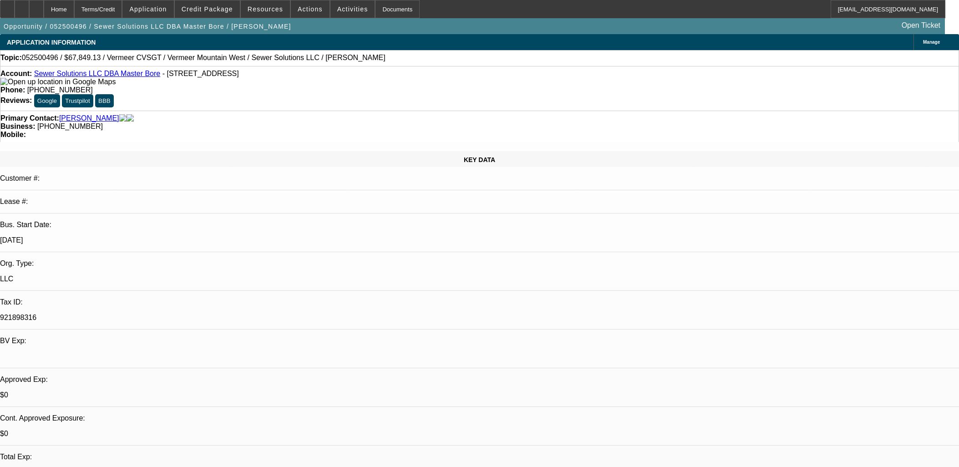
select select "0.1"
select select "0"
select select "3"
select select "0"
select select "6"
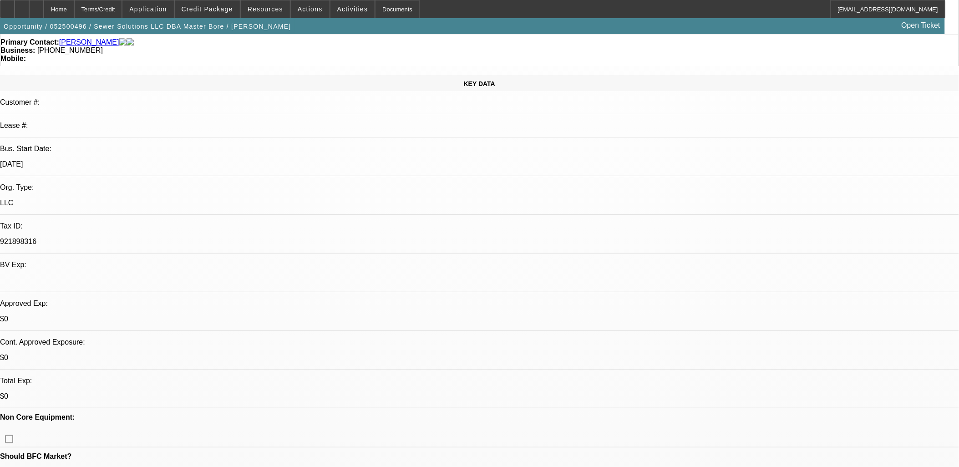
scroll to position [101, 0]
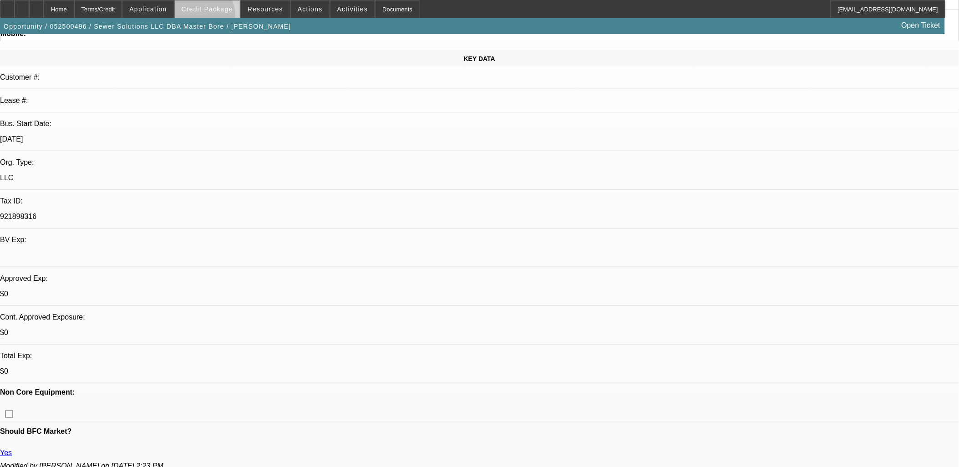
click at [218, 16] on span at bounding box center [207, 9] width 65 height 22
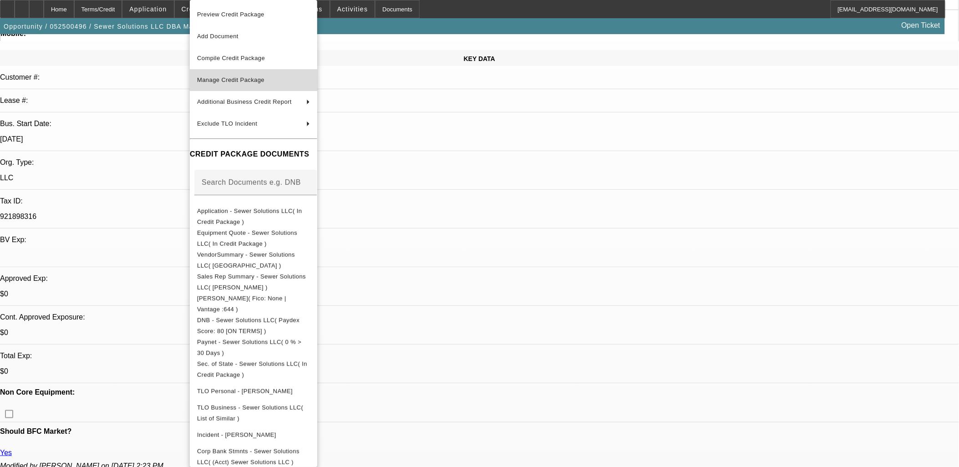
click at [222, 76] on span "Manage Credit Package" at bounding box center [230, 79] width 67 height 7
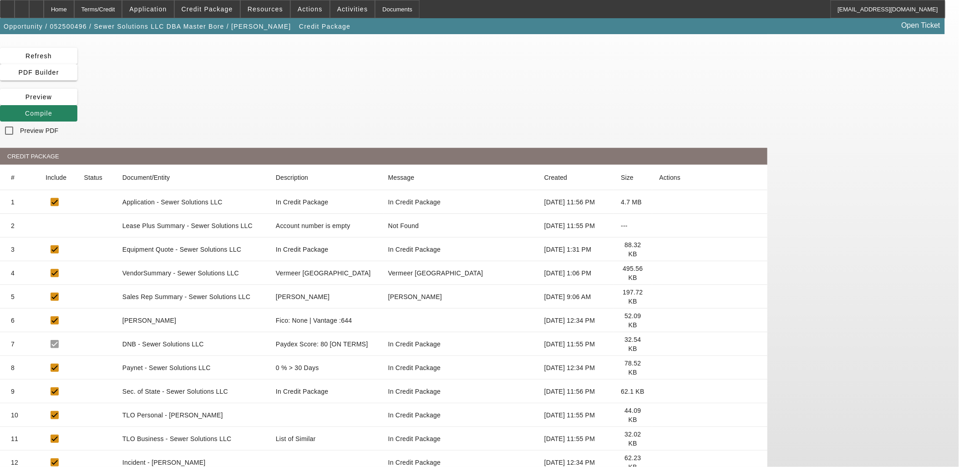
scroll to position [43, 0]
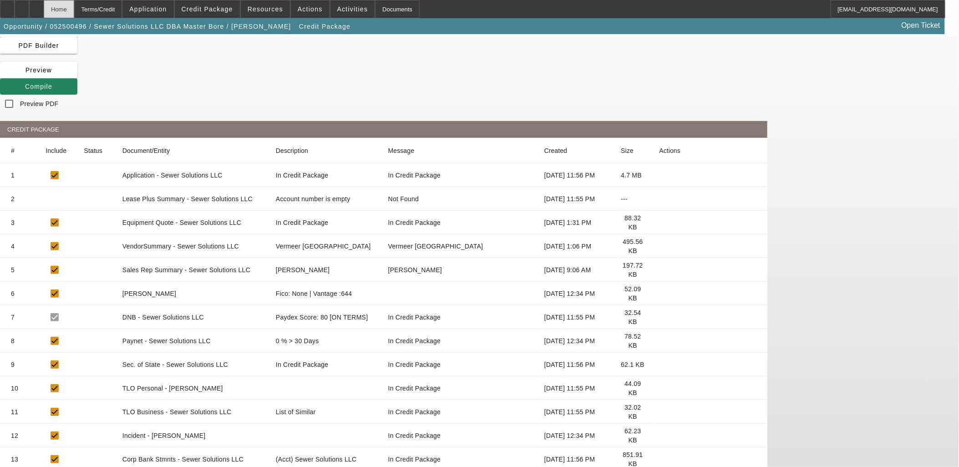
click at [74, 2] on div "Home" at bounding box center [59, 9] width 30 height 18
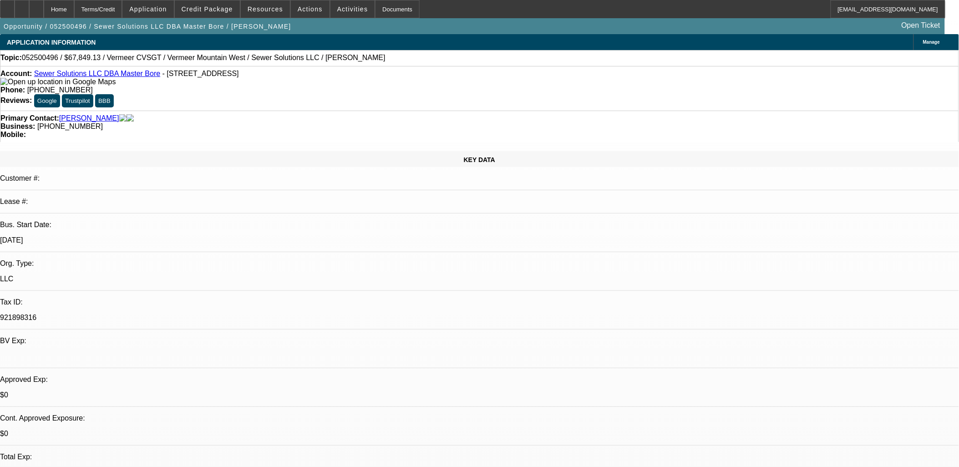
select select "0"
select select "2"
select select "0"
select select "6"
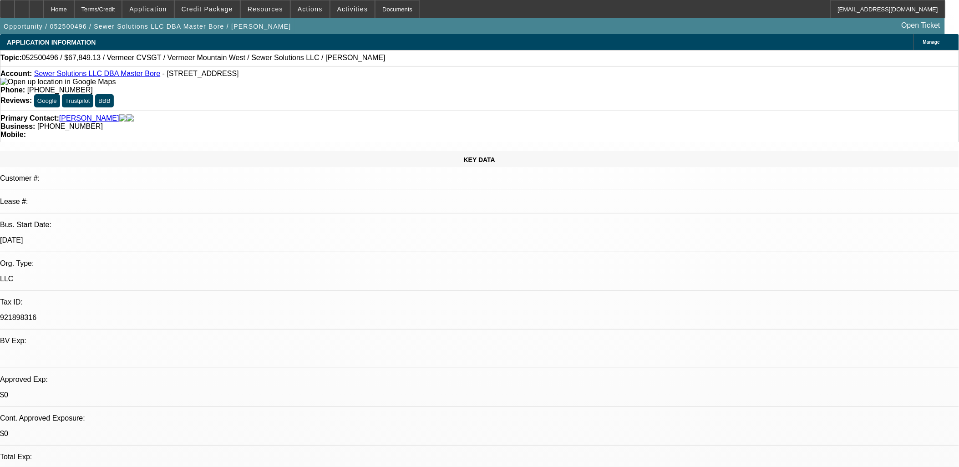
select select "0.15"
select select "2"
select select "0"
select select "6"
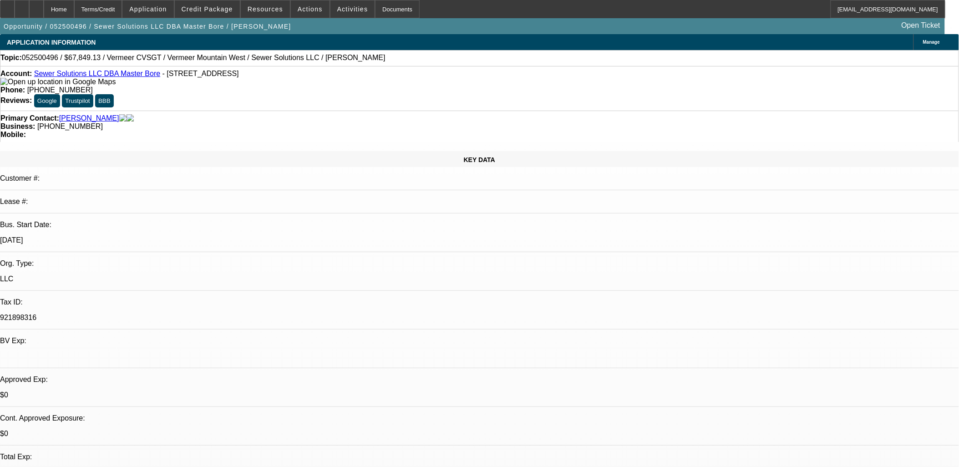
select select "0.15"
select select "2"
select select "0"
select select "6"
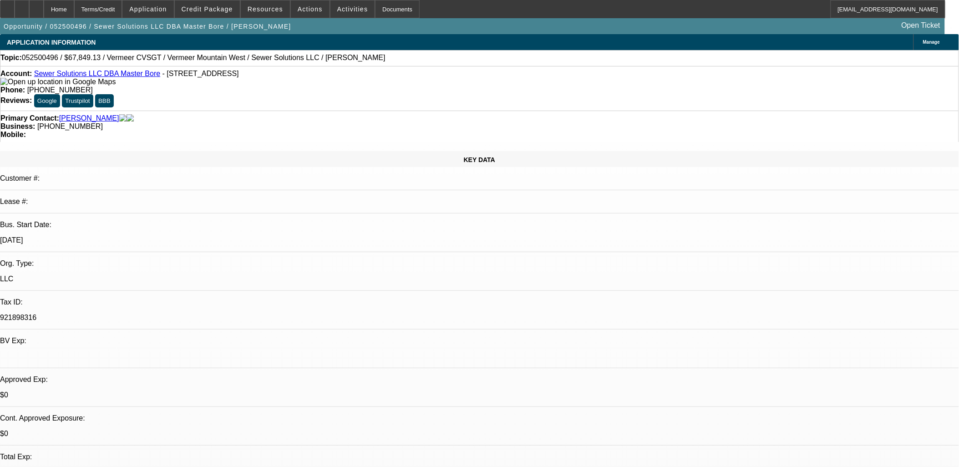
select select "0.1"
select select "0"
select select "3"
select select "0"
select select "6"
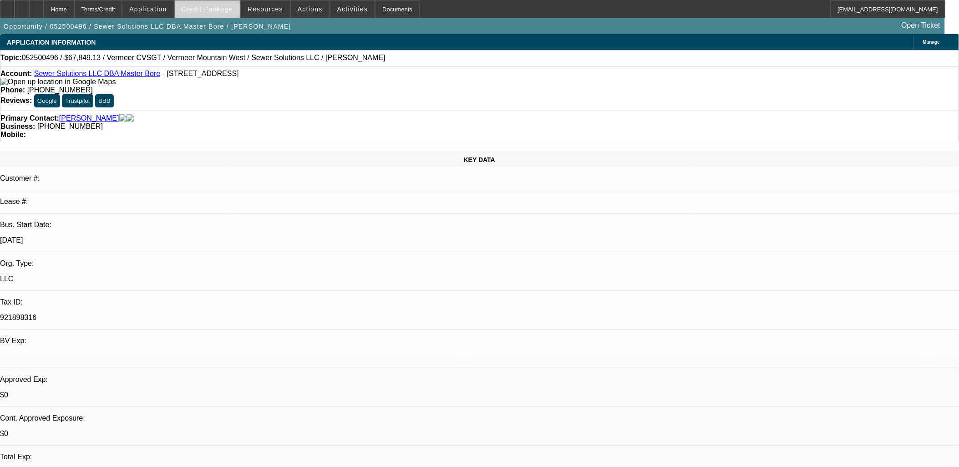
click at [207, 12] on span "Credit Package" at bounding box center [207, 8] width 51 height 7
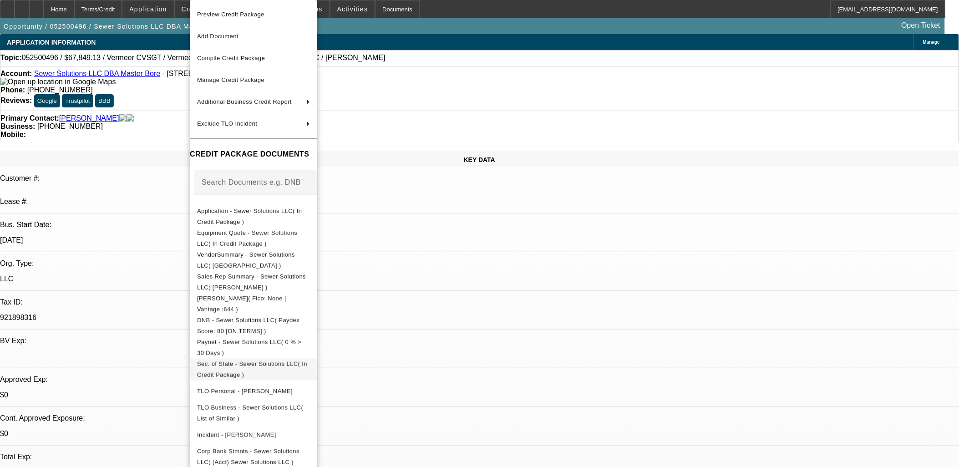
click at [265, 372] on button "Sec. of State - Sewer Solutions LLC( In Credit Package )" at bounding box center [253, 370] width 127 height 22
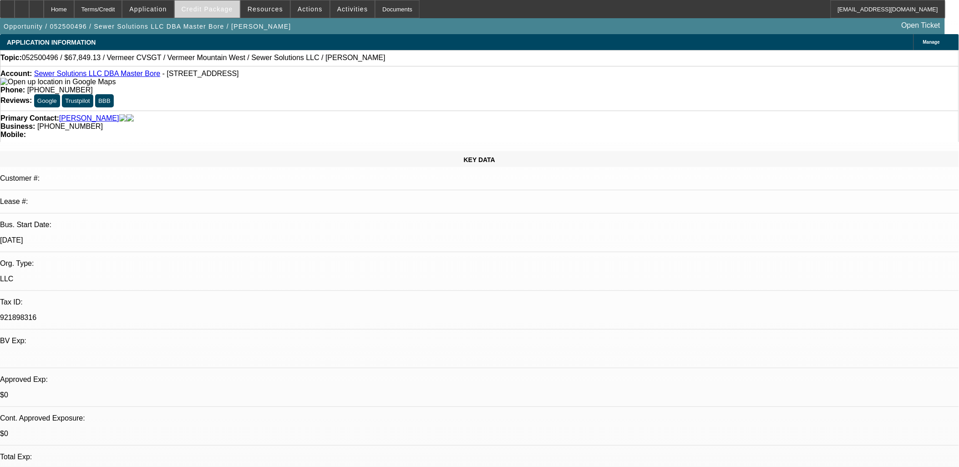
click at [209, 10] on span "Credit Package" at bounding box center [207, 8] width 51 height 7
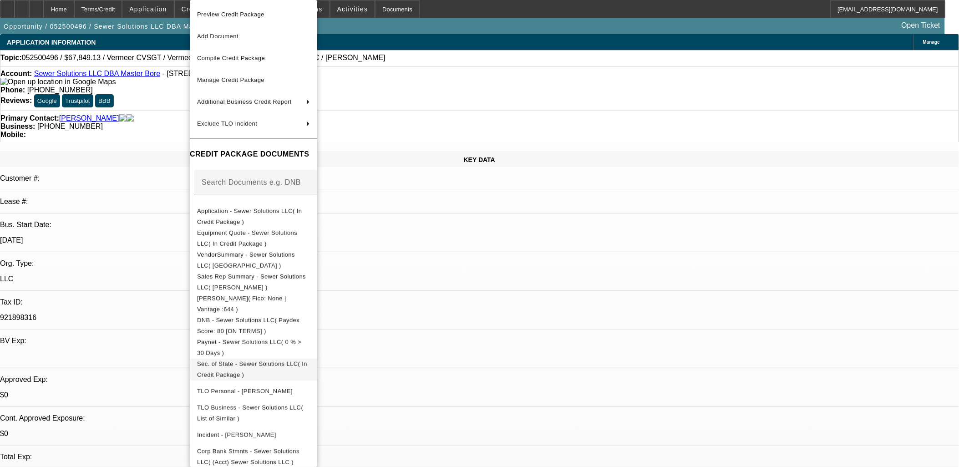
click at [242, 365] on span "Sec. of State - Sewer Solutions LLC( In Credit Package )" at bounding box center [252, 369] width 110 height 18
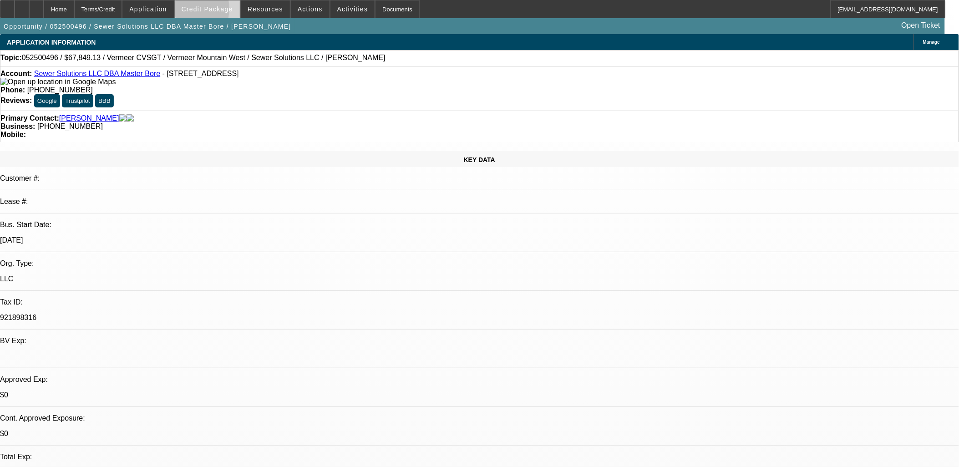
click at [198, 11] on span "Credit Package" at bounding box center [207, 8] width 51 height 7
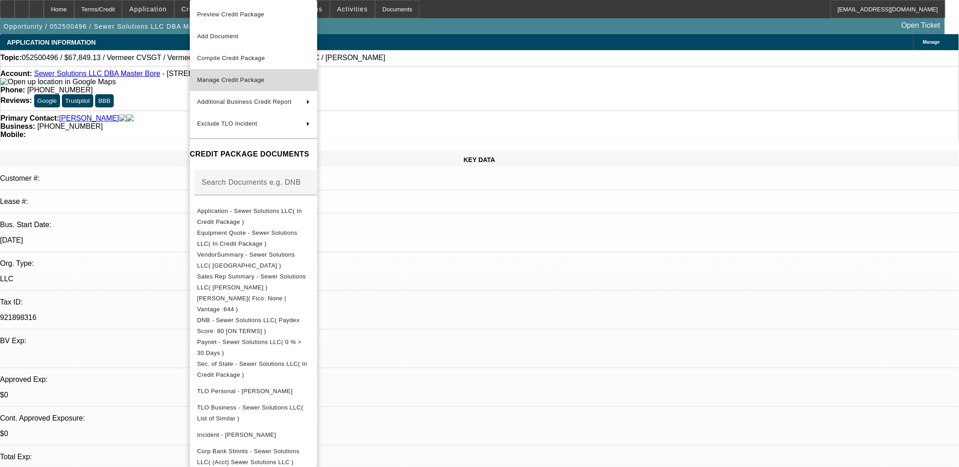
click at [246, 81] on span "Manage Credit Package" at bounding box center [230, 79] width 67 height 7
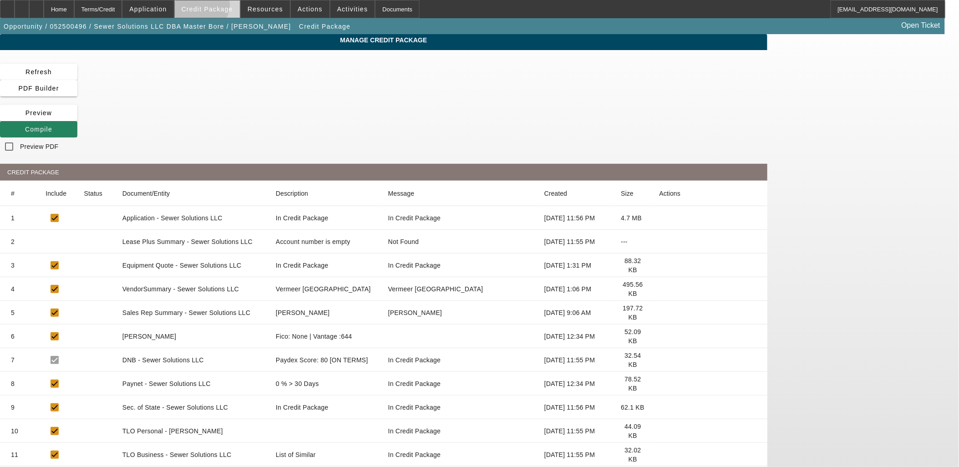
click at [215, 7] on span "Credit Package" at bounding box center [207, 8] width 51 height 7
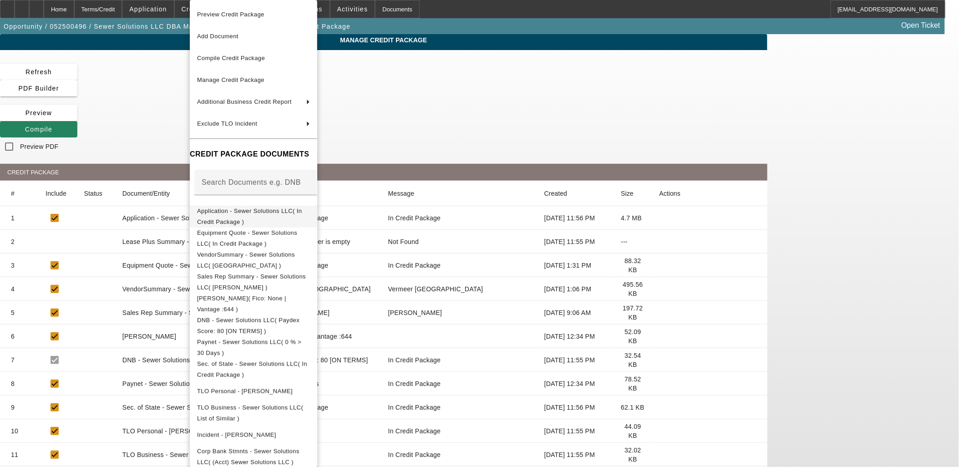
click at [256, 214] on span "Application - Sewer Solutions LLC( In Credit Package )" at bounding box center [249, 217] width 105 height 18
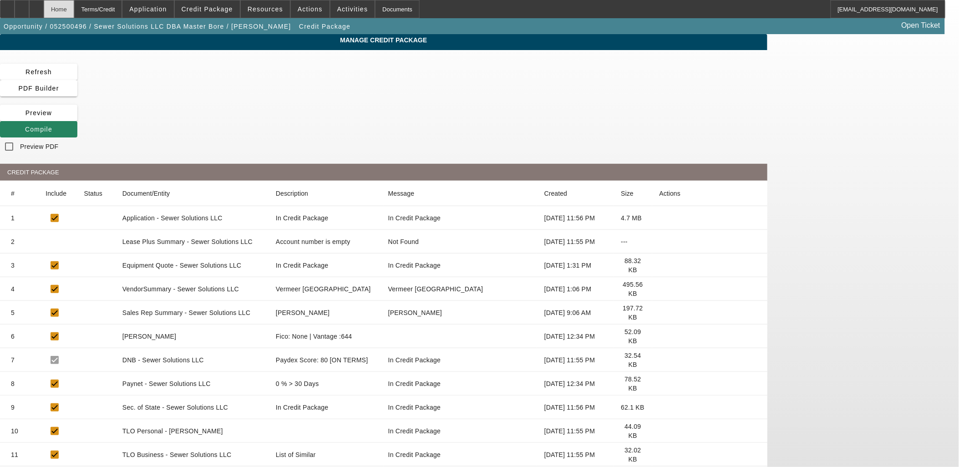
click at [74, 7] on div "Home" at bounding box center [59, 9] width 30 height 18
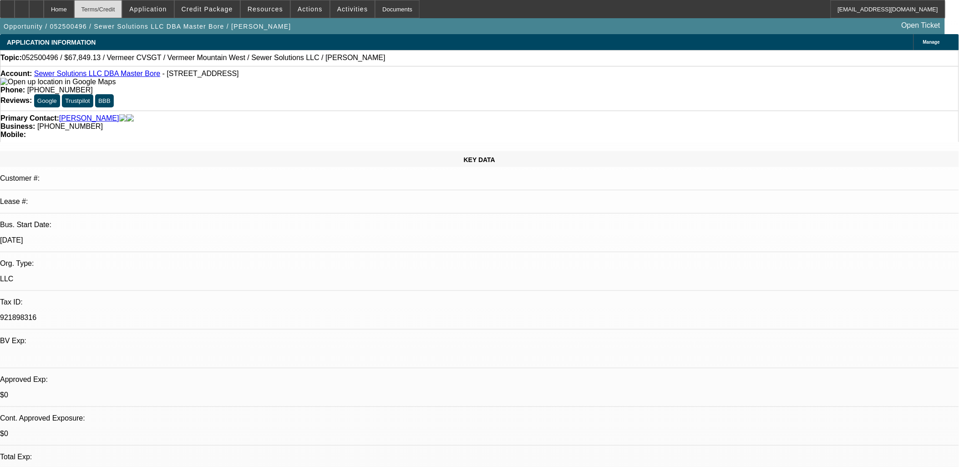
select select "0"
select select "2"
select select "0"
select select "6"
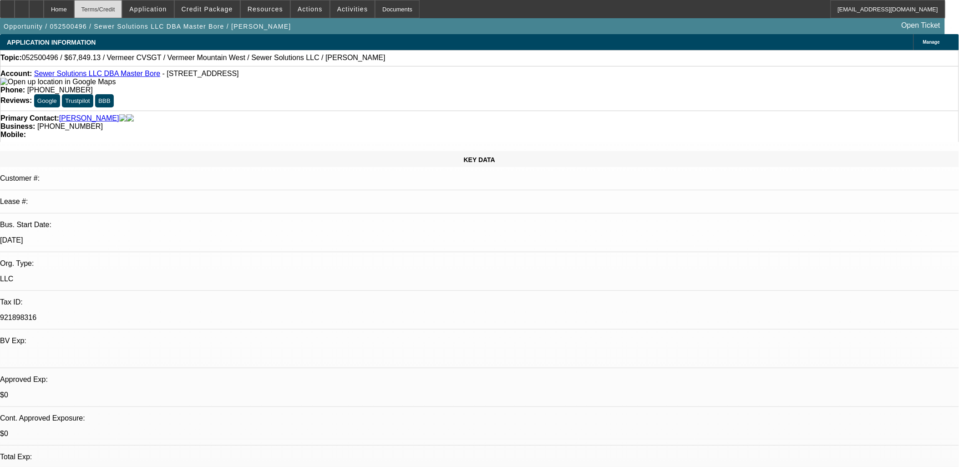
select select "0.15"
select select "2"
select select "0"
select select "6"
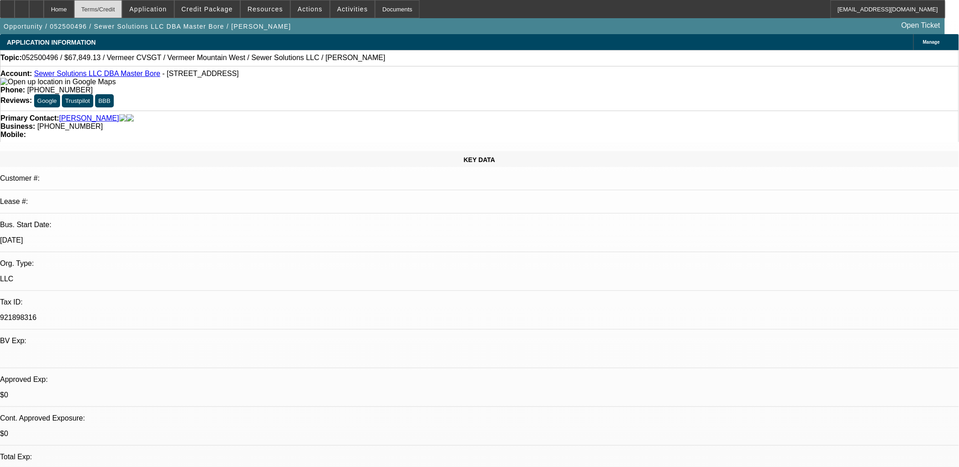
select select "0.15"
select select "2"
select select "0"
select select "6"
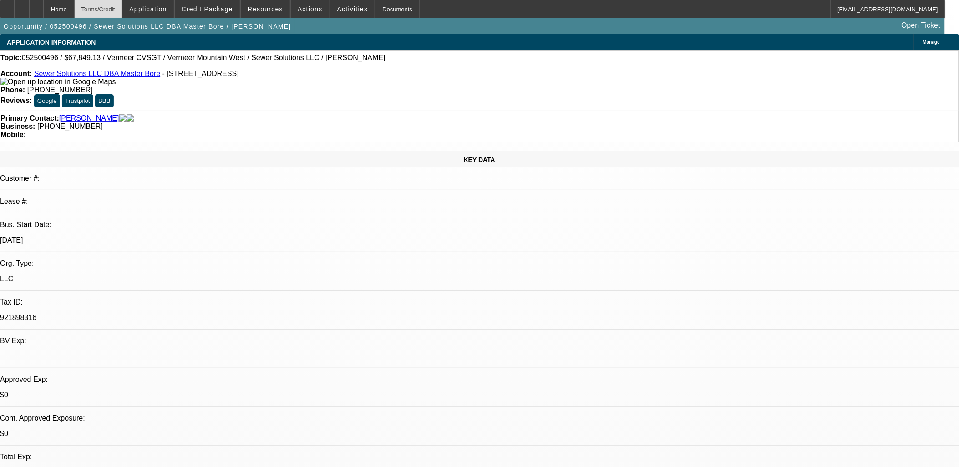
select select "0.1"
select select "0"
select select "3"
select select "0"
select select "6"
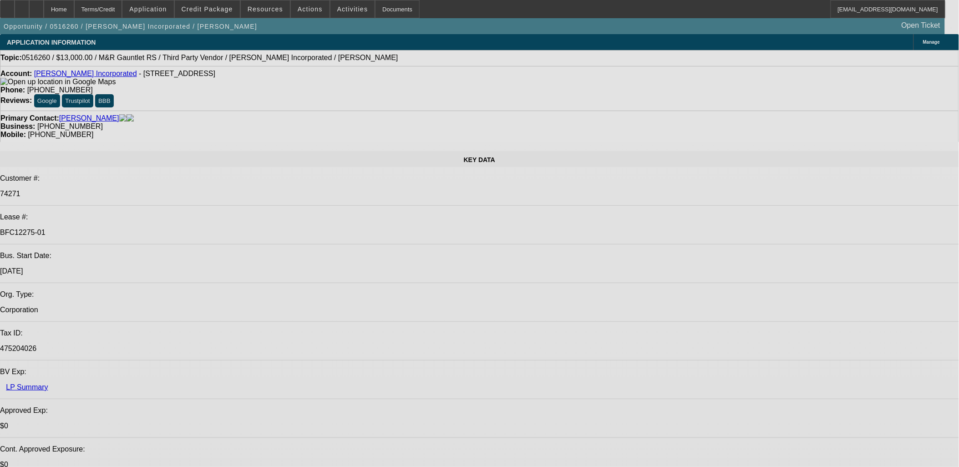
select select "0"
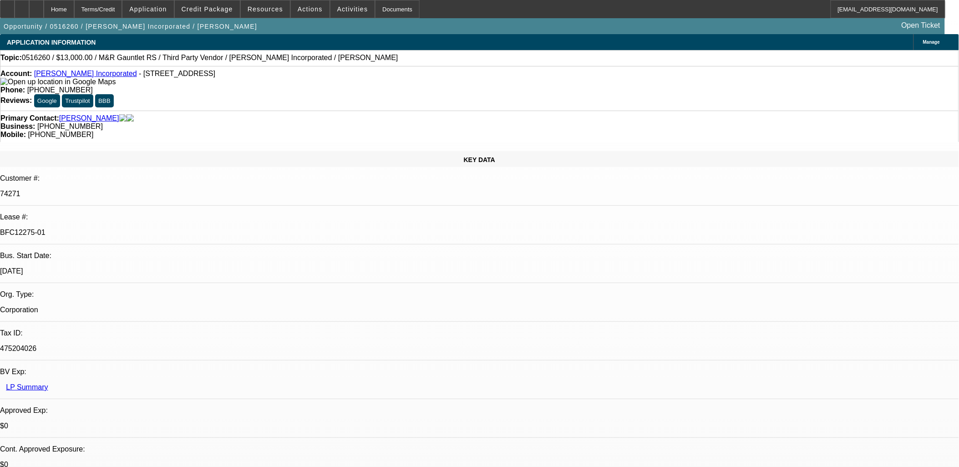
select select "0"
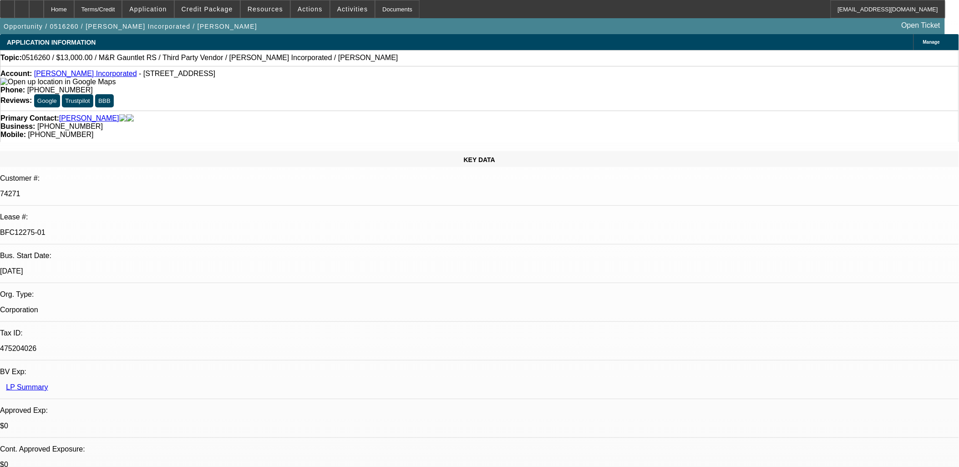
select select "0"
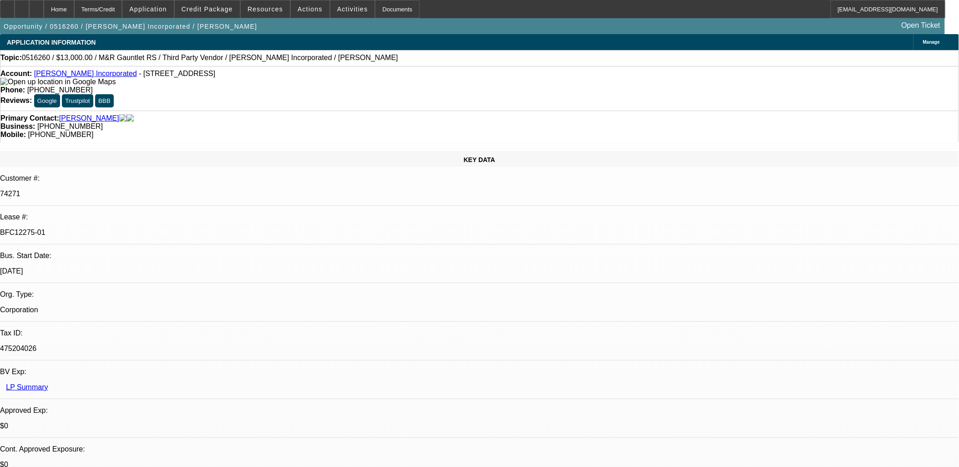
select select "0.1"
select select "1"
select select "2"
select select "4"
select select "1"
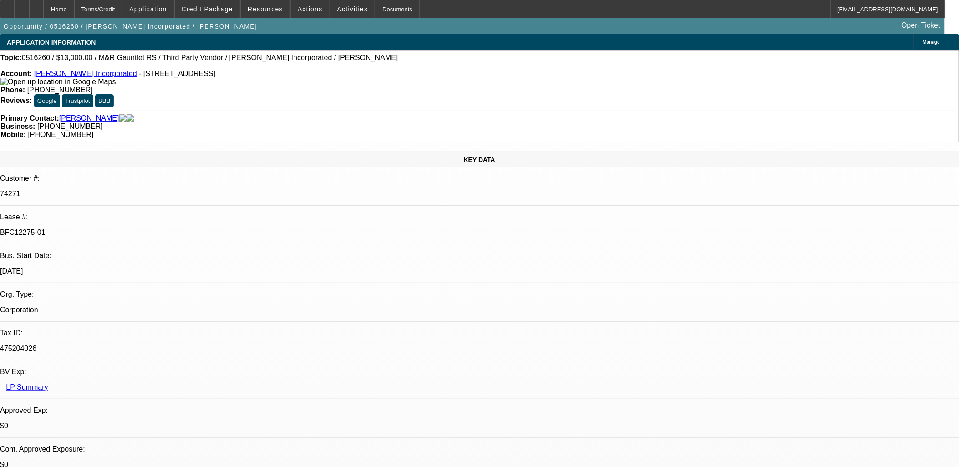
select select "2"
select select "4"
select select "1"
select select "2"
select select "4"
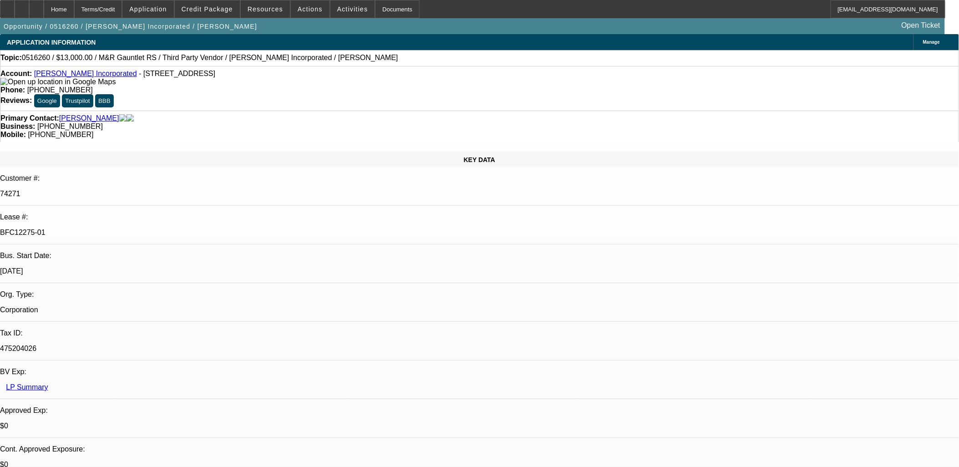
select select "1"
select select "2"
select select "4"
click at [215, 12] on span at bounding box center [207, 9] width 65 height 22
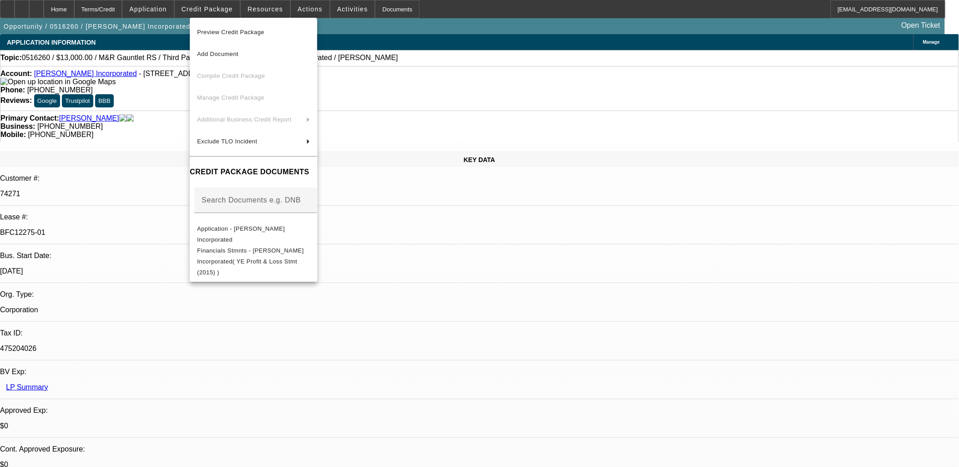
click at [472, 278] on div at bounding box center [479, 233] width 959 height 467
